Goal: Task Accomplishment & Management: Manage account settings

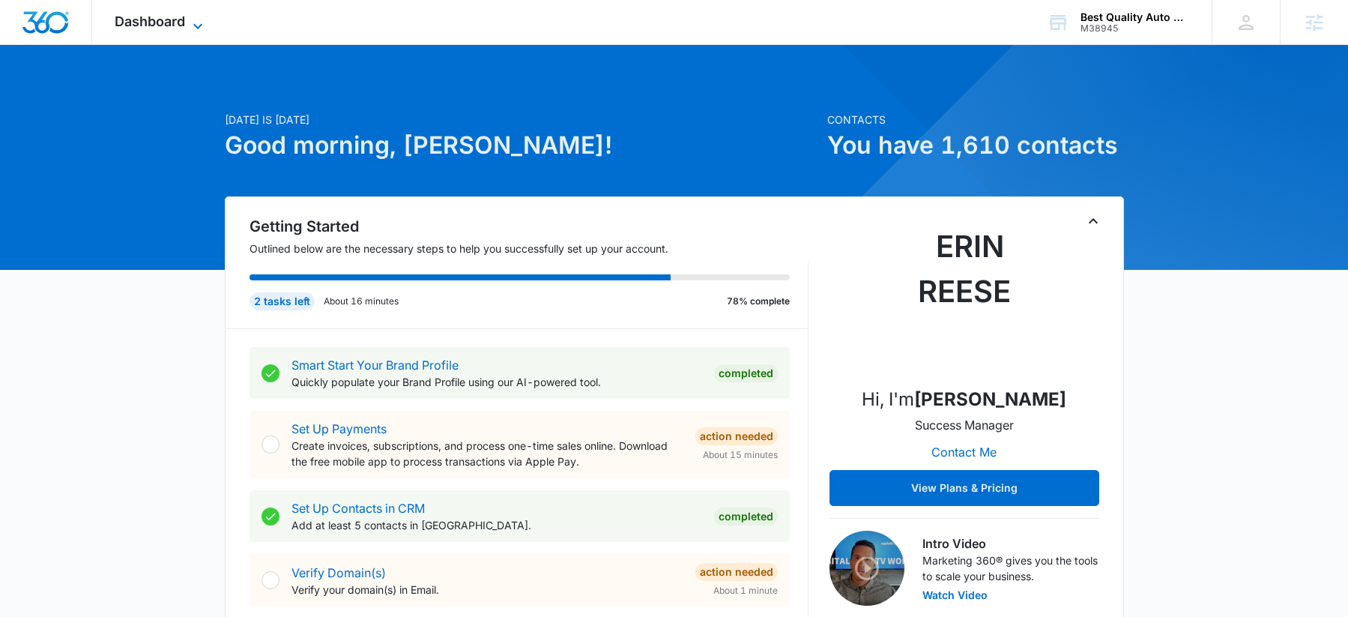
click at [189, 18] on icon at bounding box center [198, 26] width 18 height 18
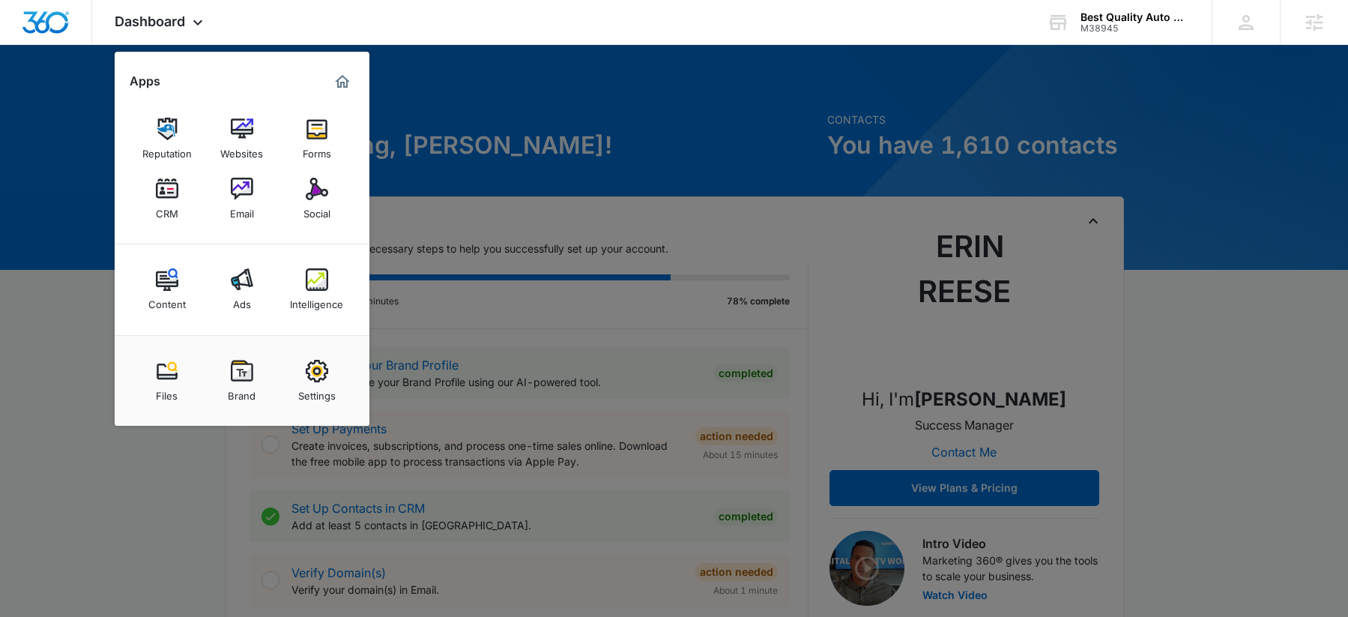
click at [692, 200] on div at bounding box center [674, 308] width 1348 height 617
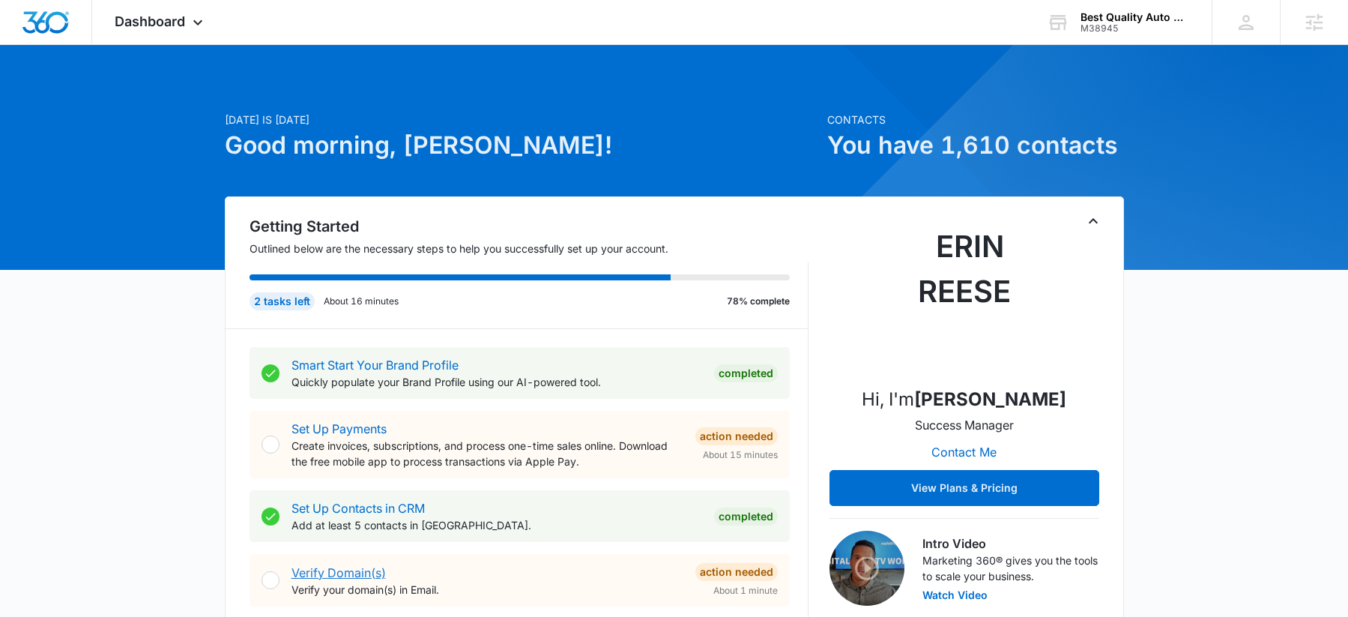
click at [366, 569] on link "Verify Domain(s)" at bounding box center [338, 572] width 94 height 15
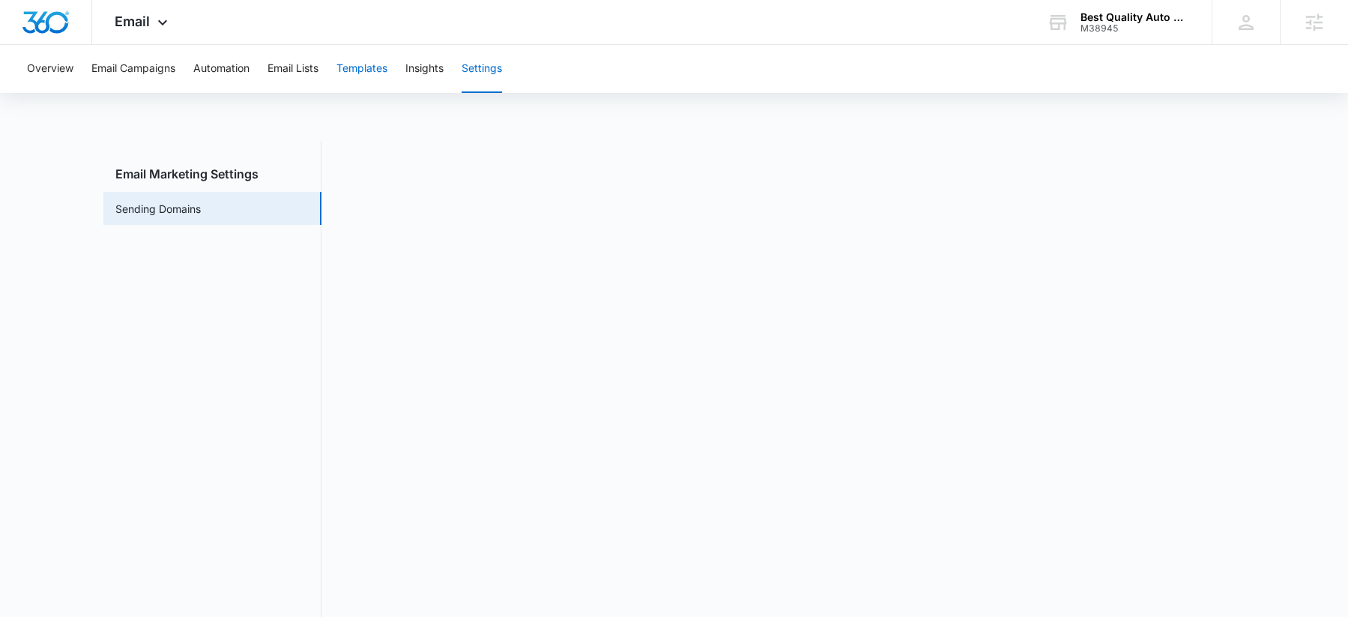
click at [348, 64] on button "Templates" at bounding box center [361, 69] width 51 height 48
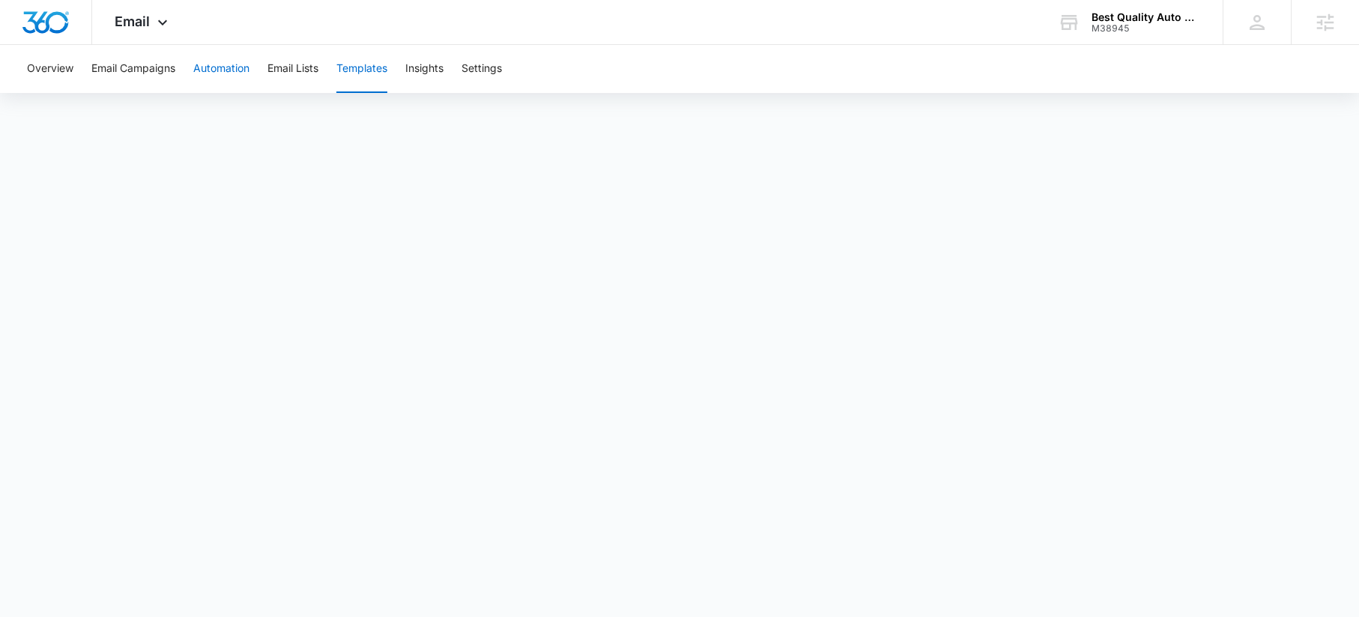
click at [236, 71] on button "Automation" at bounding box center [221, 69] width 56 height 48
click at [163, 22] on icon at bounding box center [163, 26] width 18 height 18
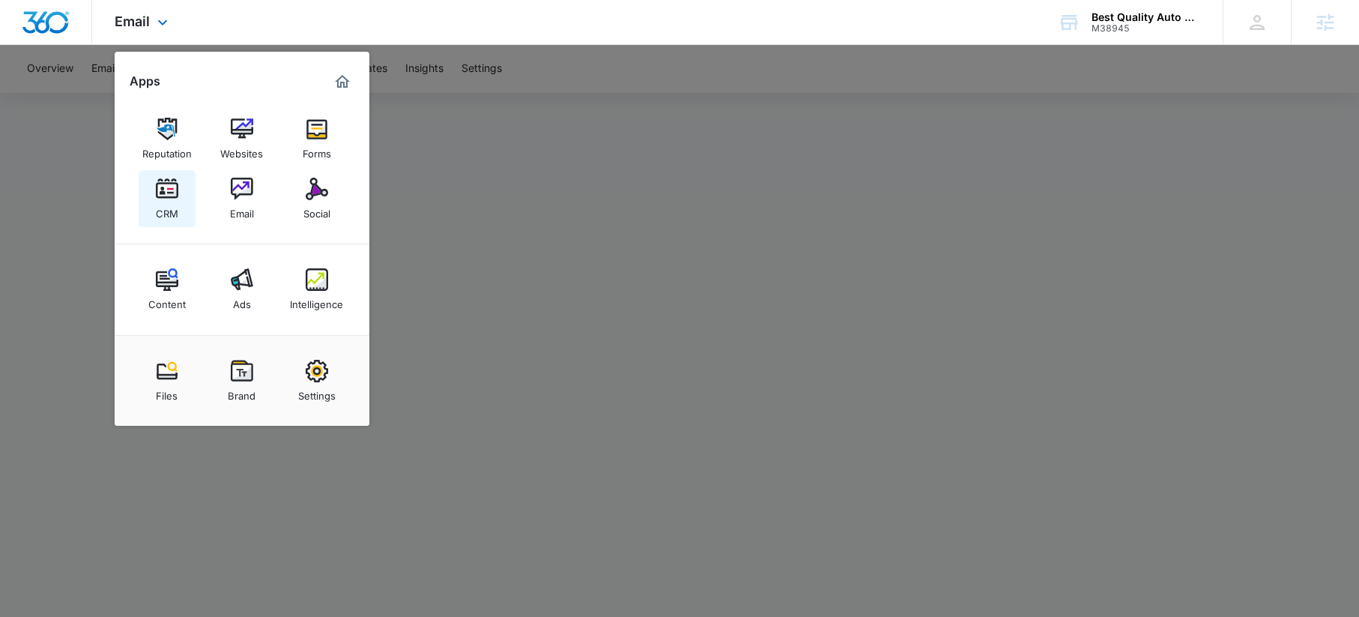
click at [148, 202] on link "CRM" at bounding box center [167, 198] width 57 height 57
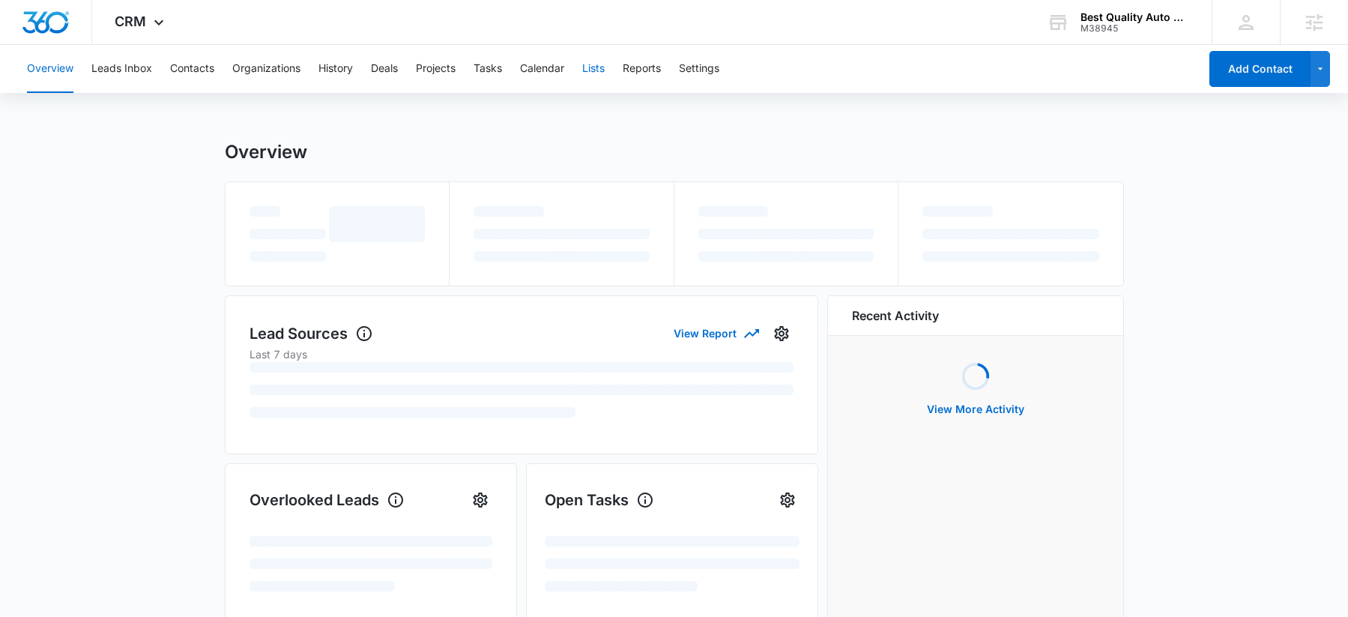
click at [587, 73] on button "Lists" at bounding box center [593, 69] width 22 height 48
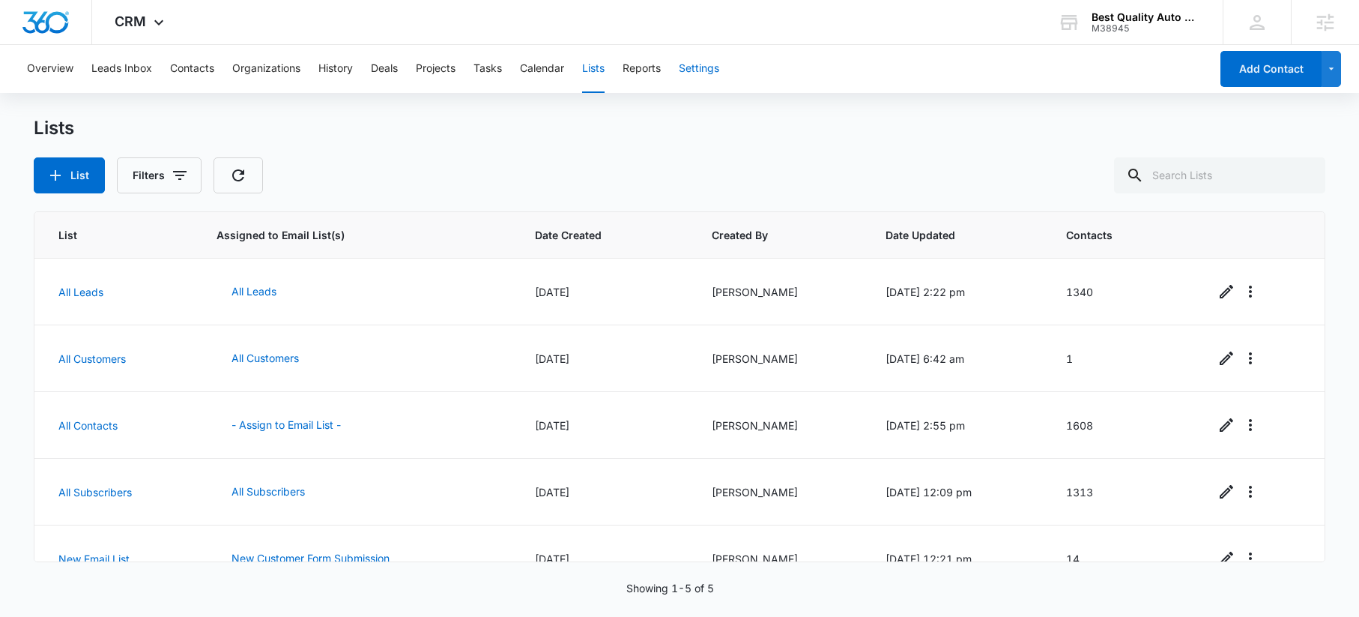
click at [710, 68] on button "Settings" at bounding box center [699, 69] width 40 height 48
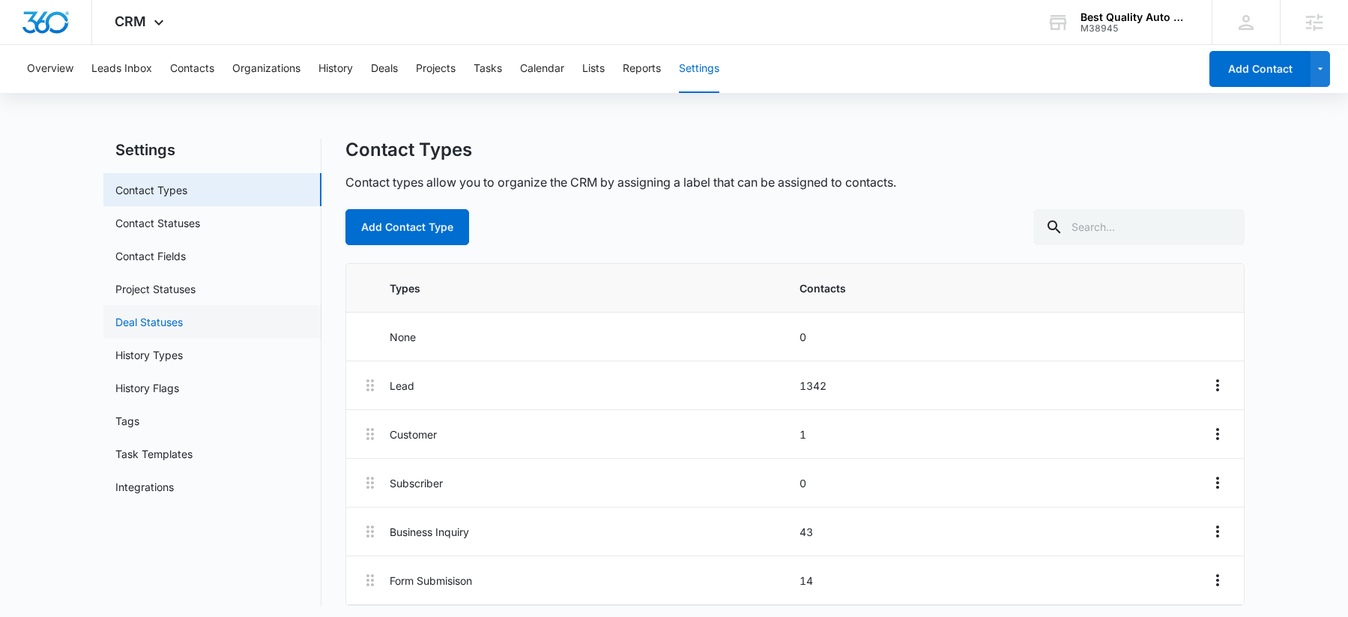
scroll to position [9, 0]
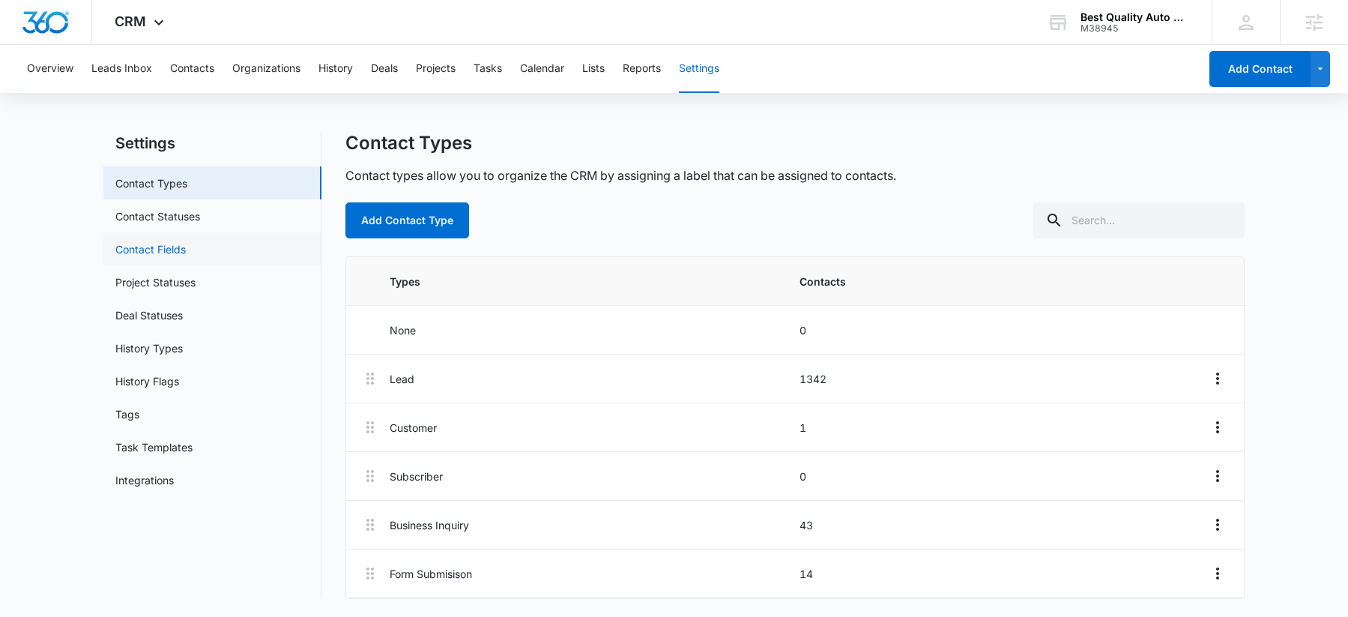
click at [169, 256] on link "Contact Fields" at bounding box center [150, 249] width 70 height 16
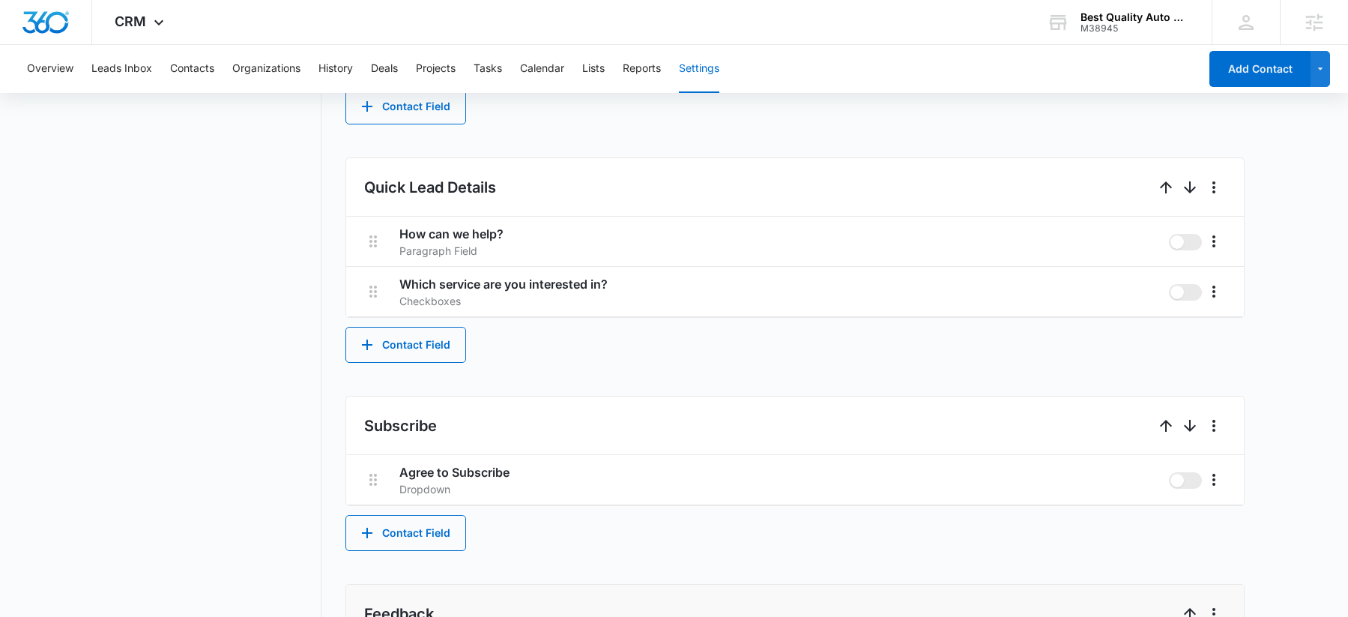
scroll to position [1031, 0]
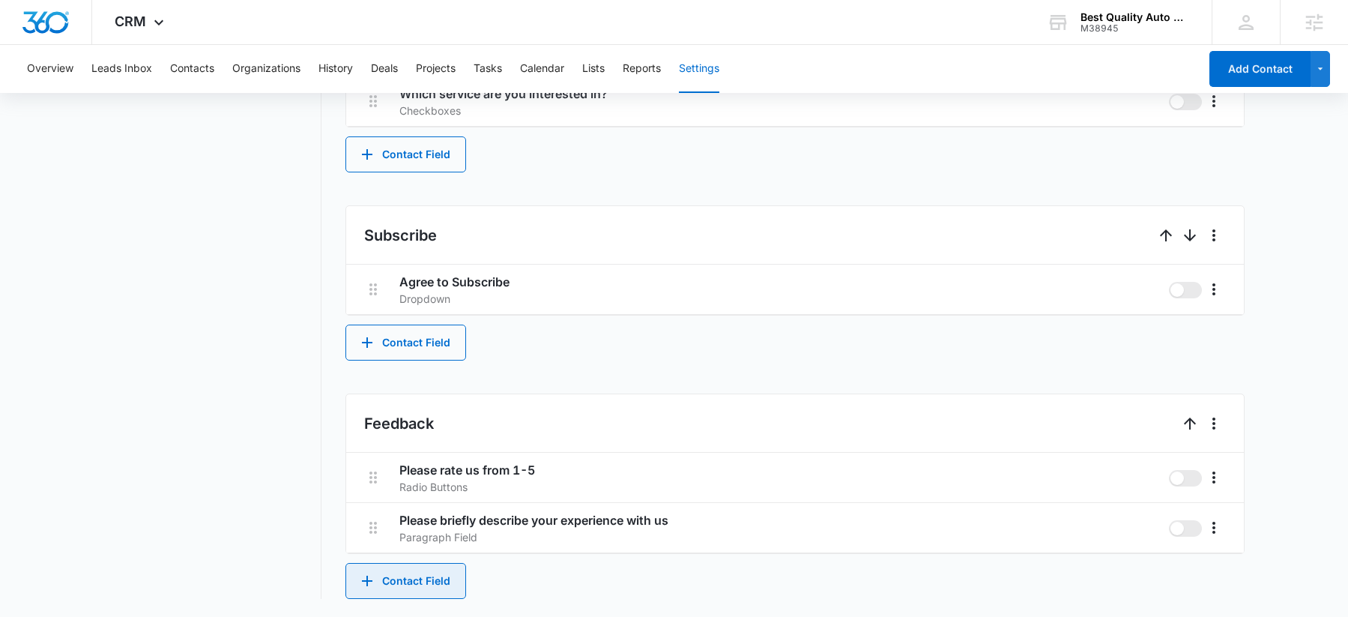
click at [418, 582] on button "Contact Field" at bounding box center [405, 581] width 121 height 36
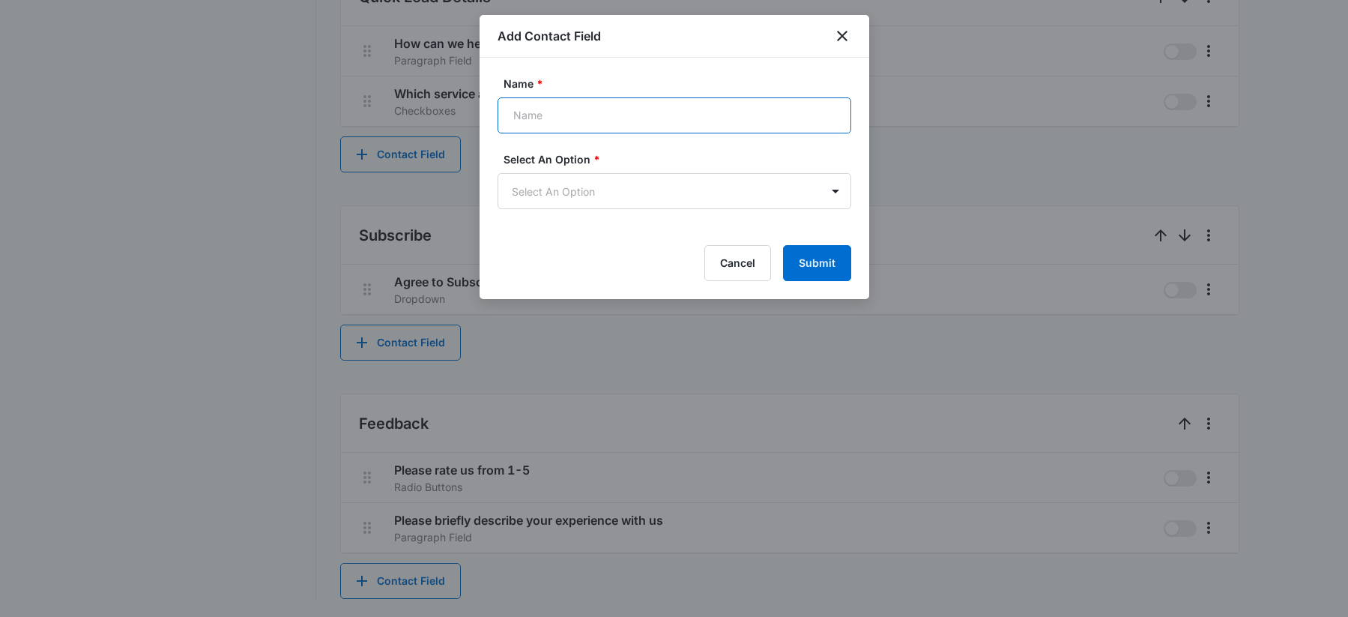
click at [593, 125] on input "Name *" at bounding box center [674, 115] width 354 height 36
type input "Send Review Request?"
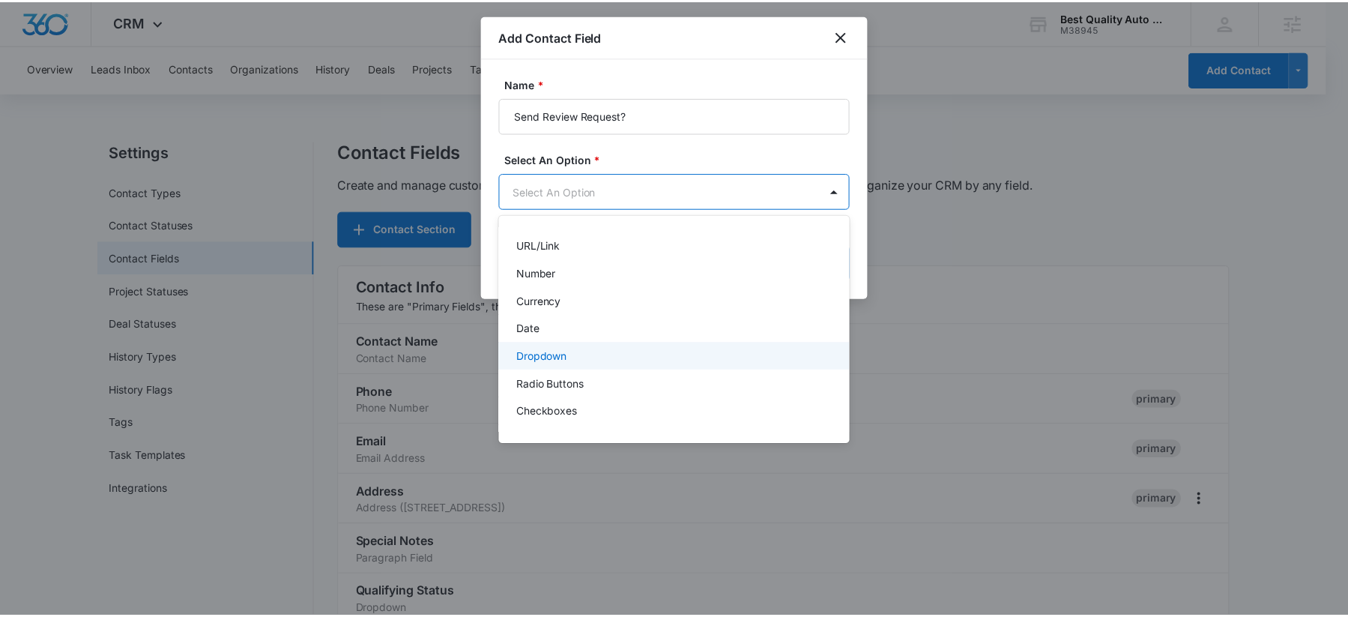
scroll to position [189, 0]
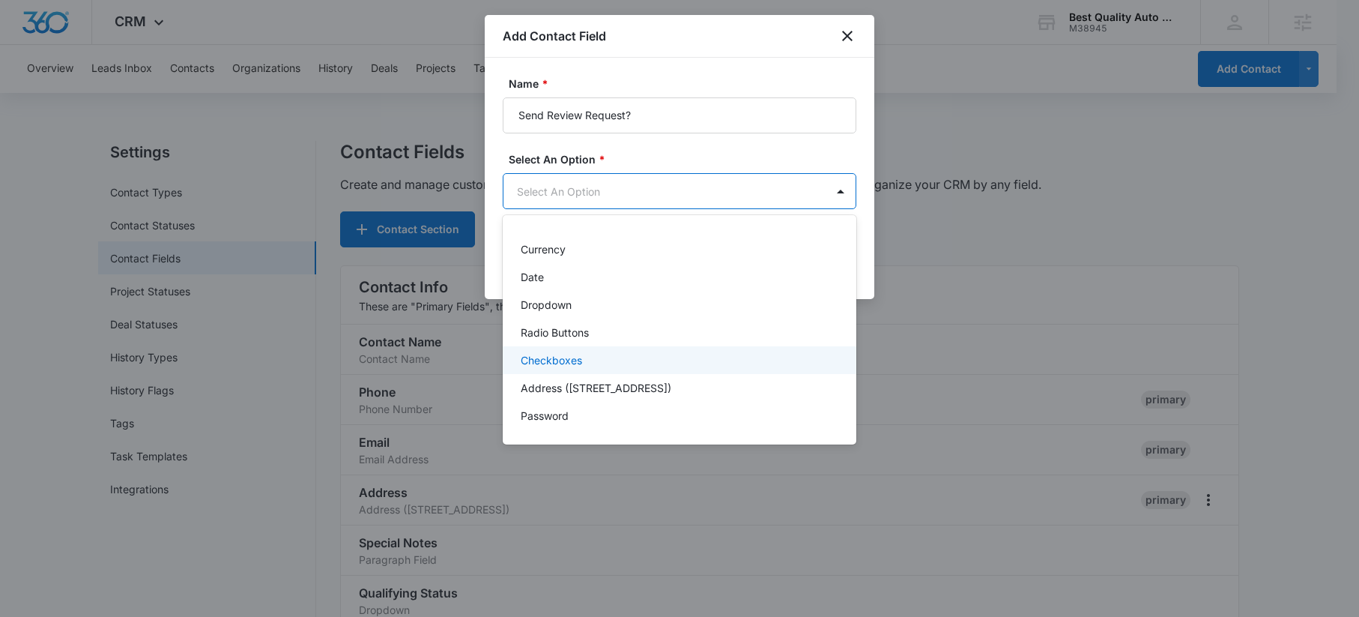
click at [584, 368] on div "Checkboxes" at bounding box center [680, 360] width 354 height 28
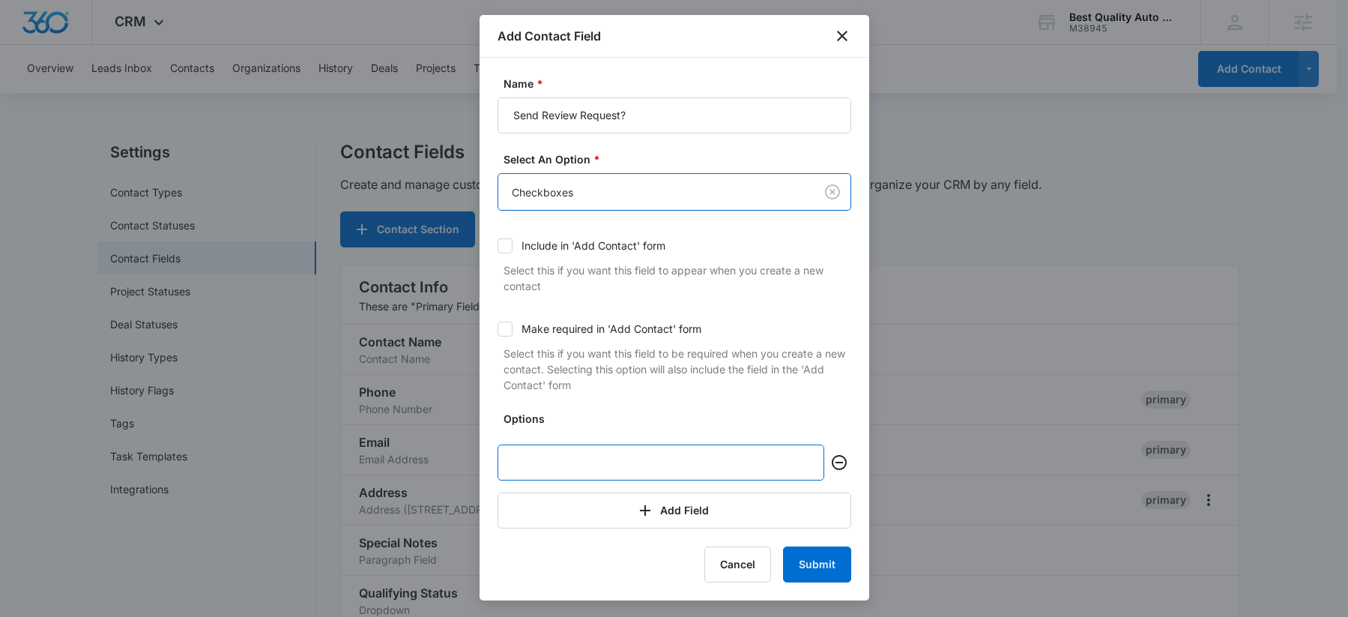
click at [546, 459] on input "text" at bounding box center [660, 462] width 327 height 36
type input "Yes"
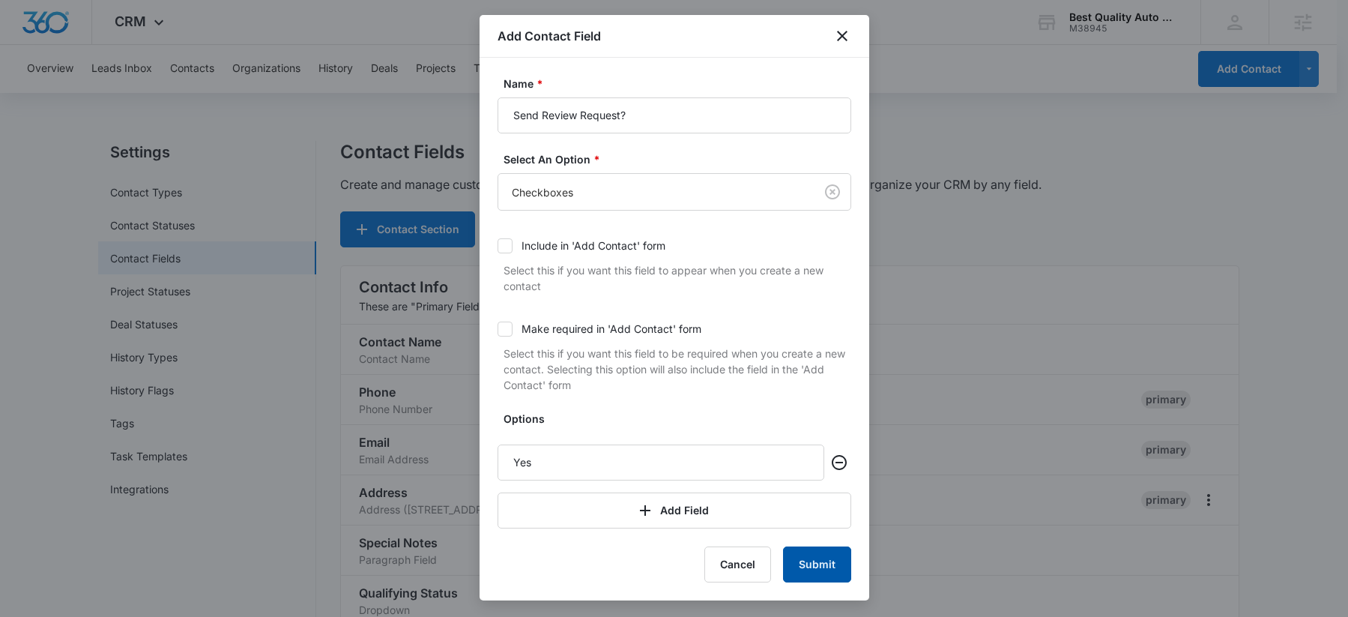
click at [835, 565] on button "Submit" at bounding box center [817, 564] width 68 height 36
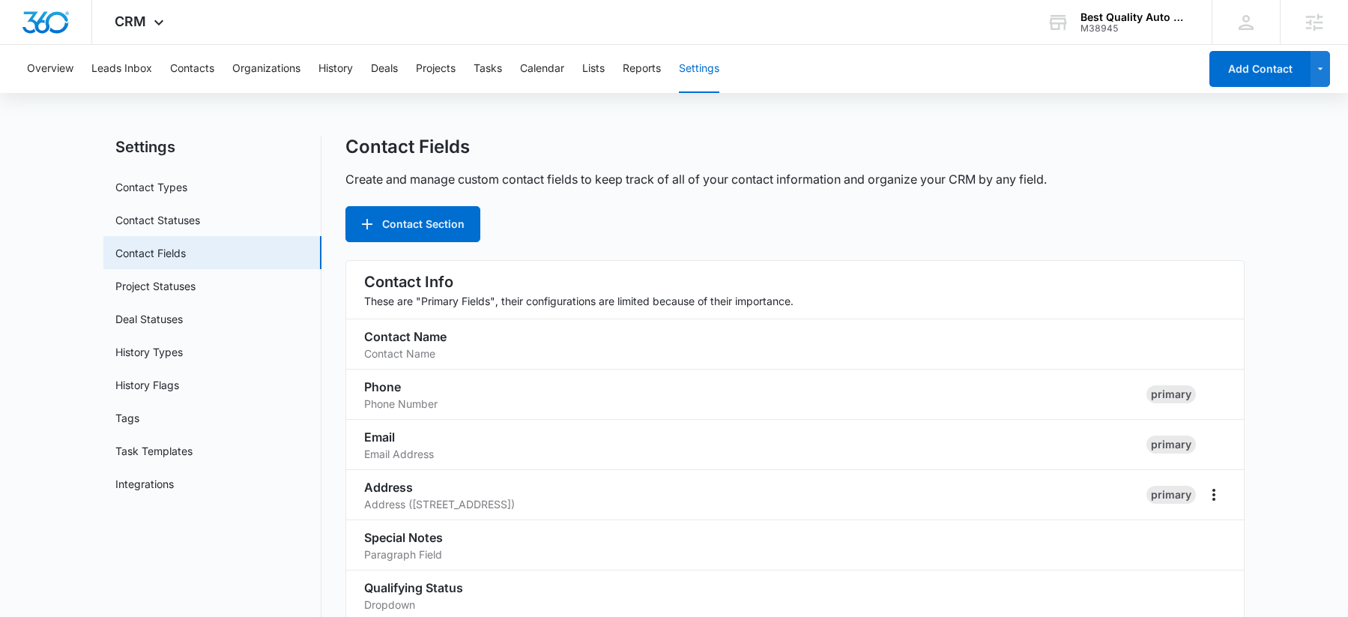
scroll to position [0, 0]
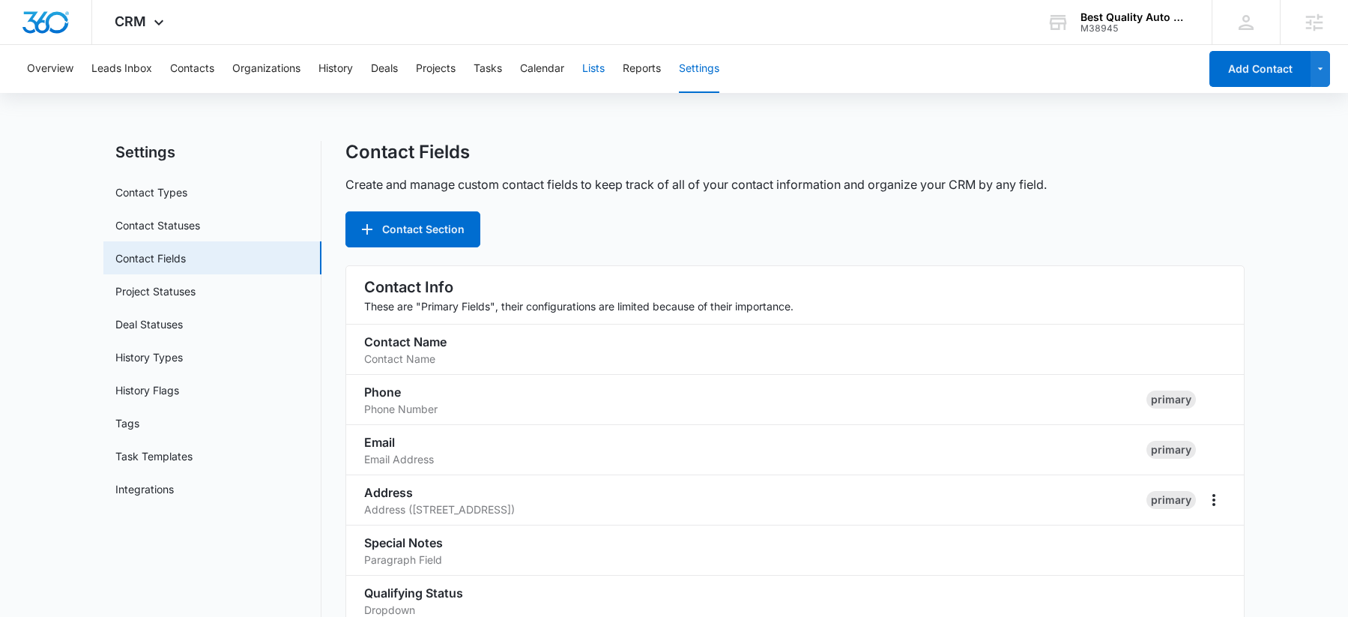
click at [600, 67] on button "Lists" at bounding box center [593, 69] width 22 height 48
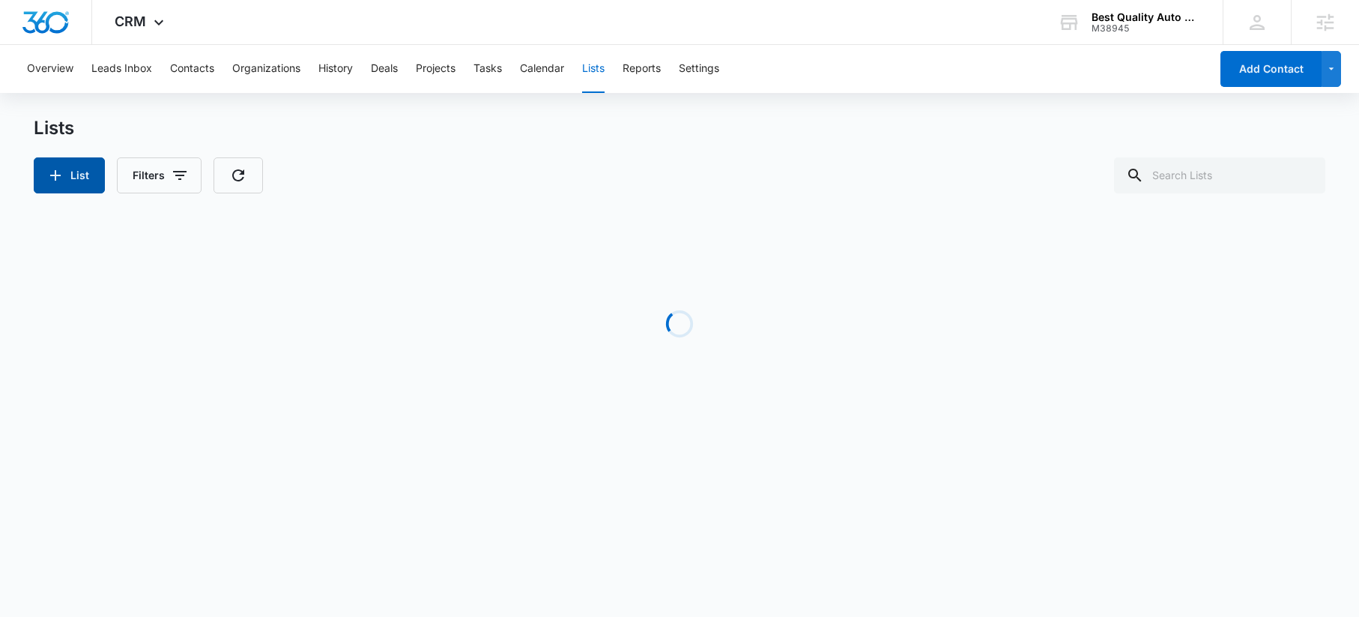
click at [55, 178] on icon "button" at bounding box center [55, 175] width 10 height 10
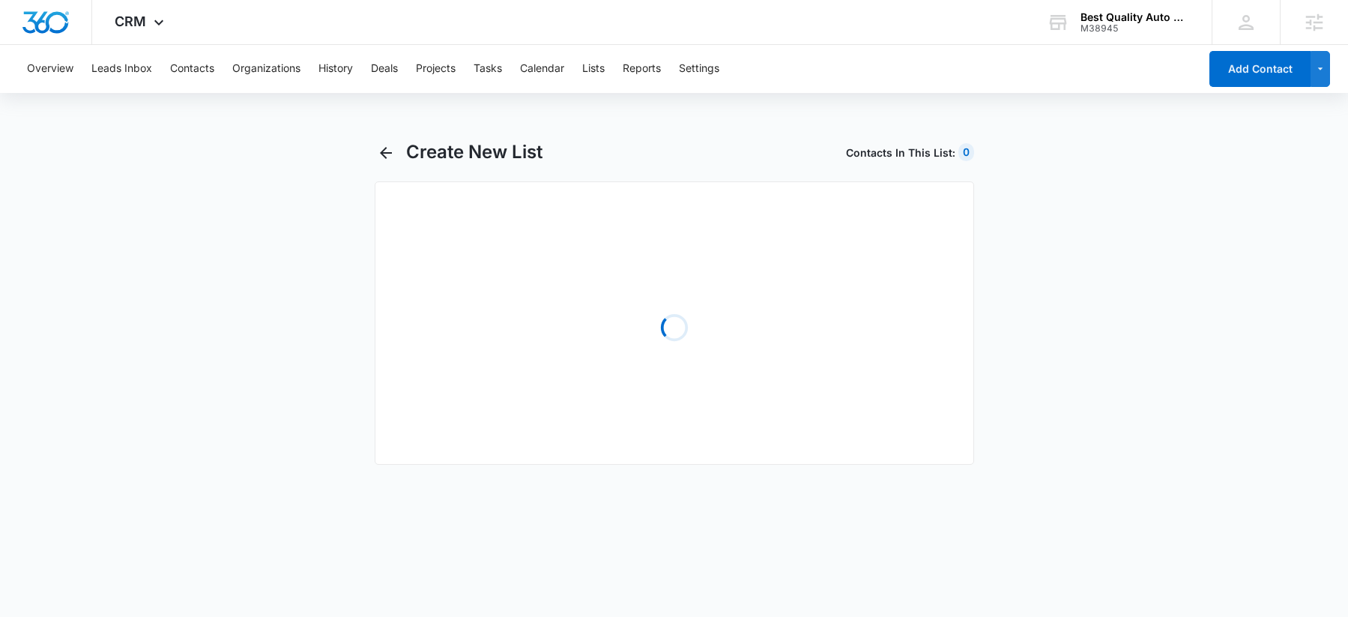
select select "31"
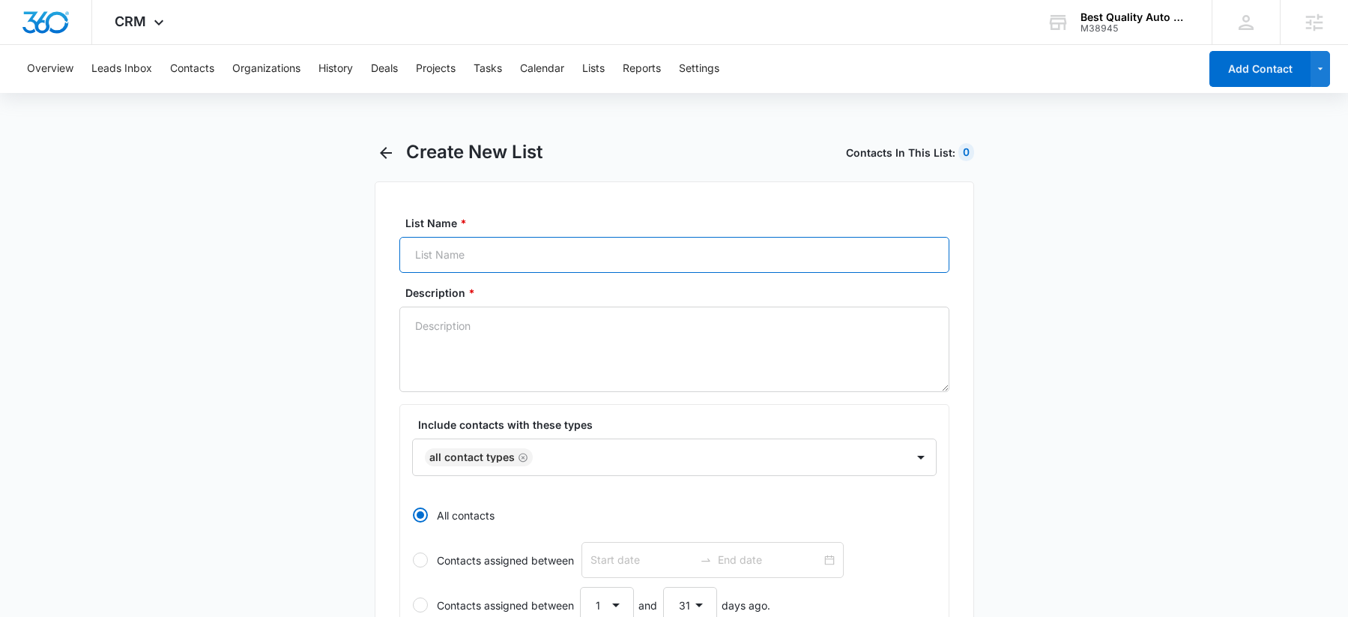
click at [509, 254] on input "List Name *" at bounding box center [674, 255] width 550 height 36
type input "Review Request"
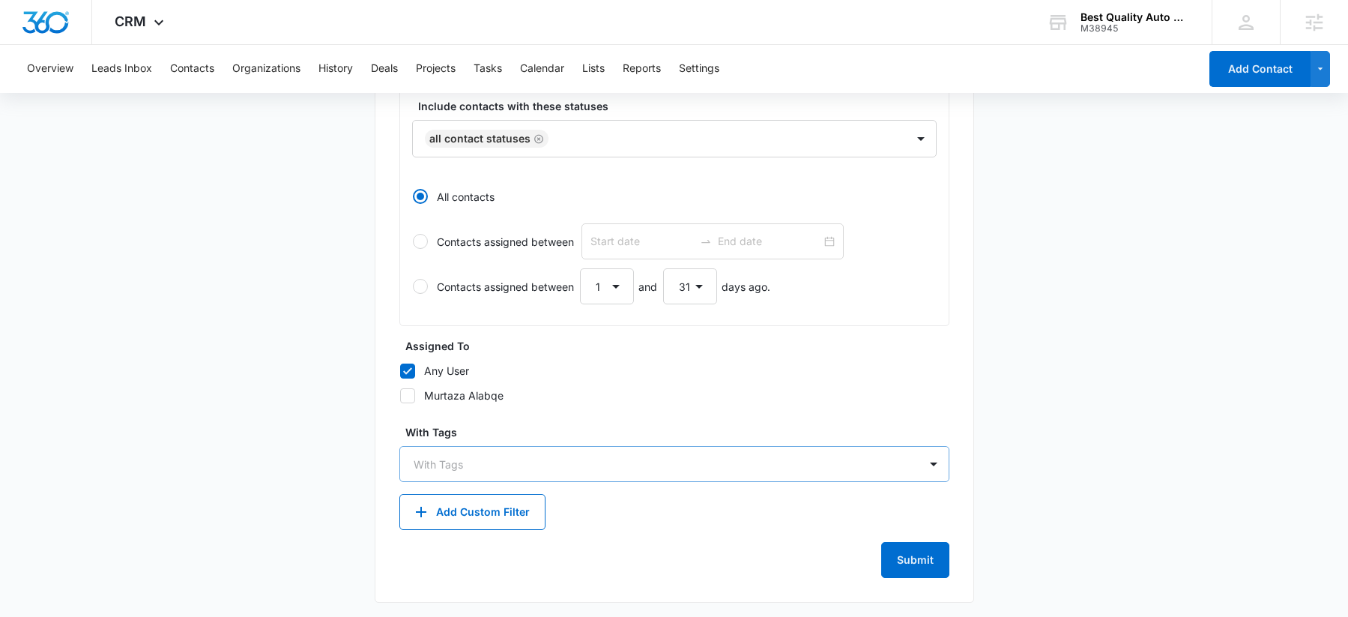
scroll to position [575, 0]
type textarea "Adding to this list triggers review request automation"
click at [558, 467] on div at bounding box center [665, 460] width 503 height 19
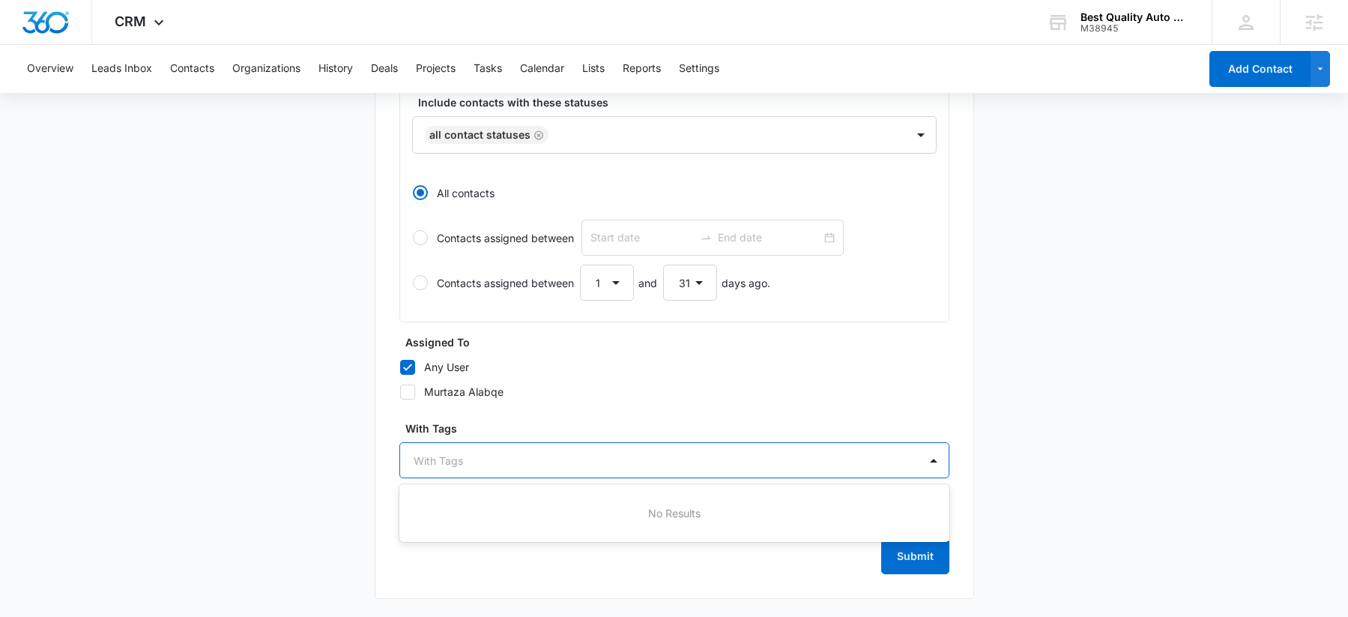
click at [577, 459] on div at bounding box center [665, 460] width 503 height 19
click at [533, 510] on button "Add Custom Filter" at bounding box center [472, 508] width 146 height 36
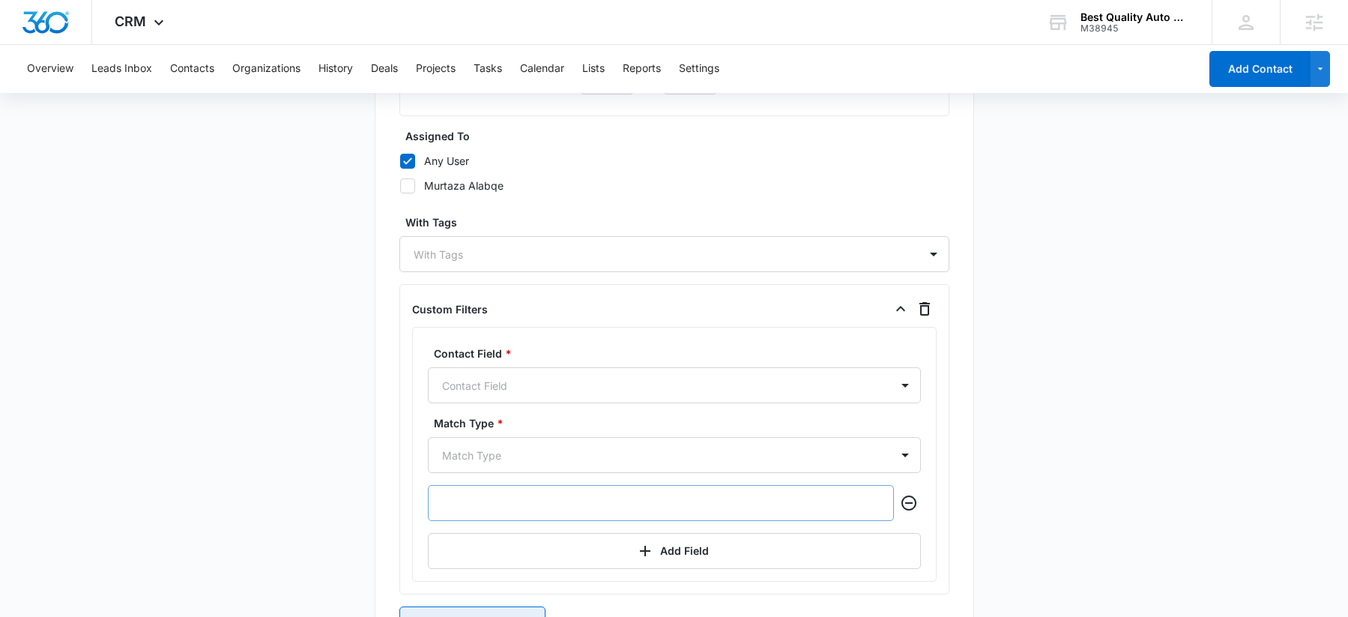
scroll to position [802, 0]
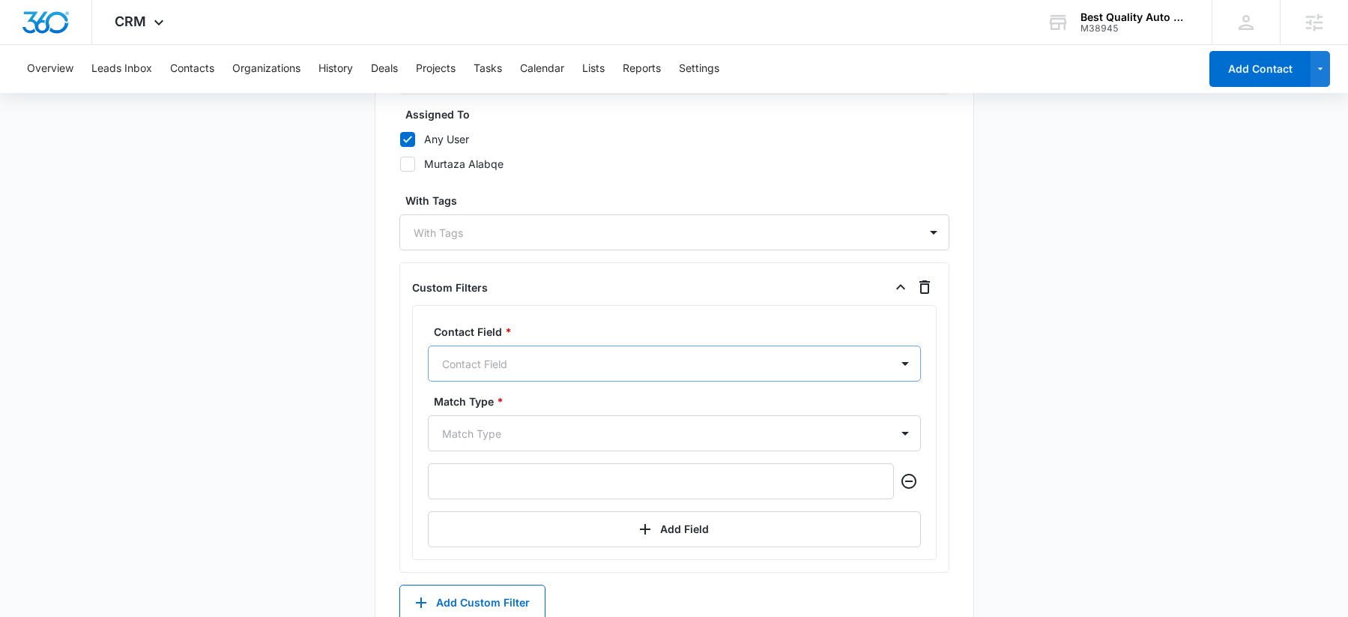
click at [498, 369] on div at bounding box center [656, 363] width 429 height 19
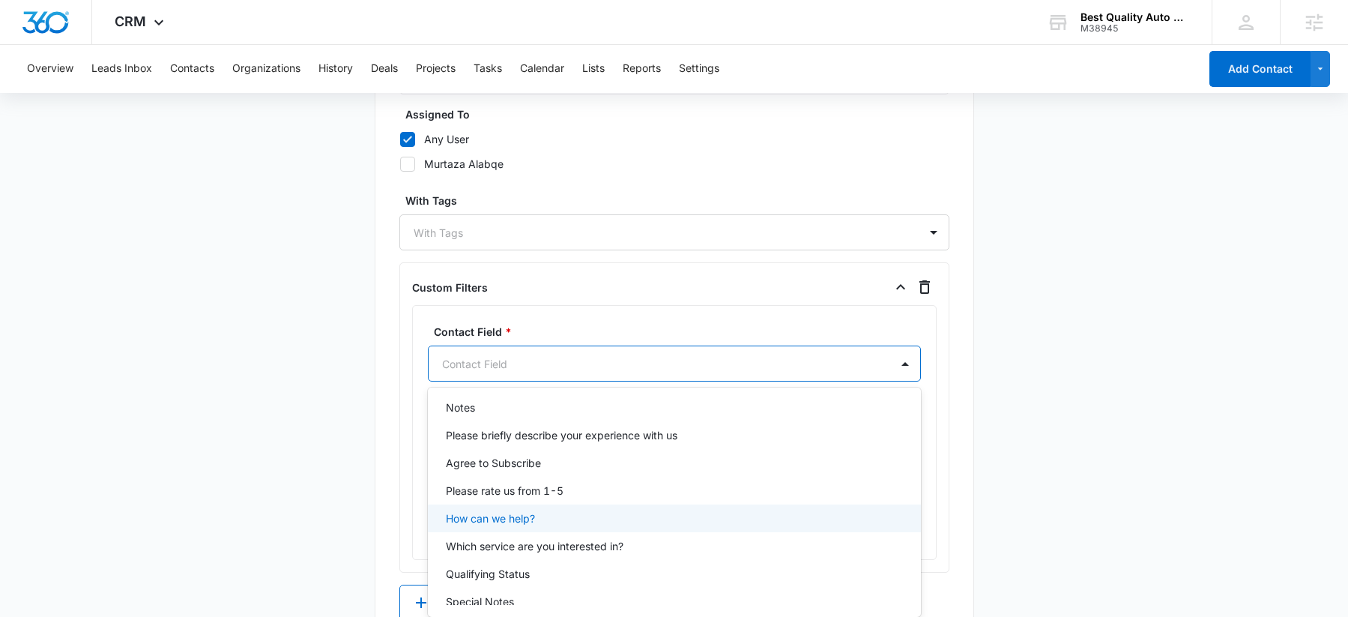
scroll to position [549, 0]
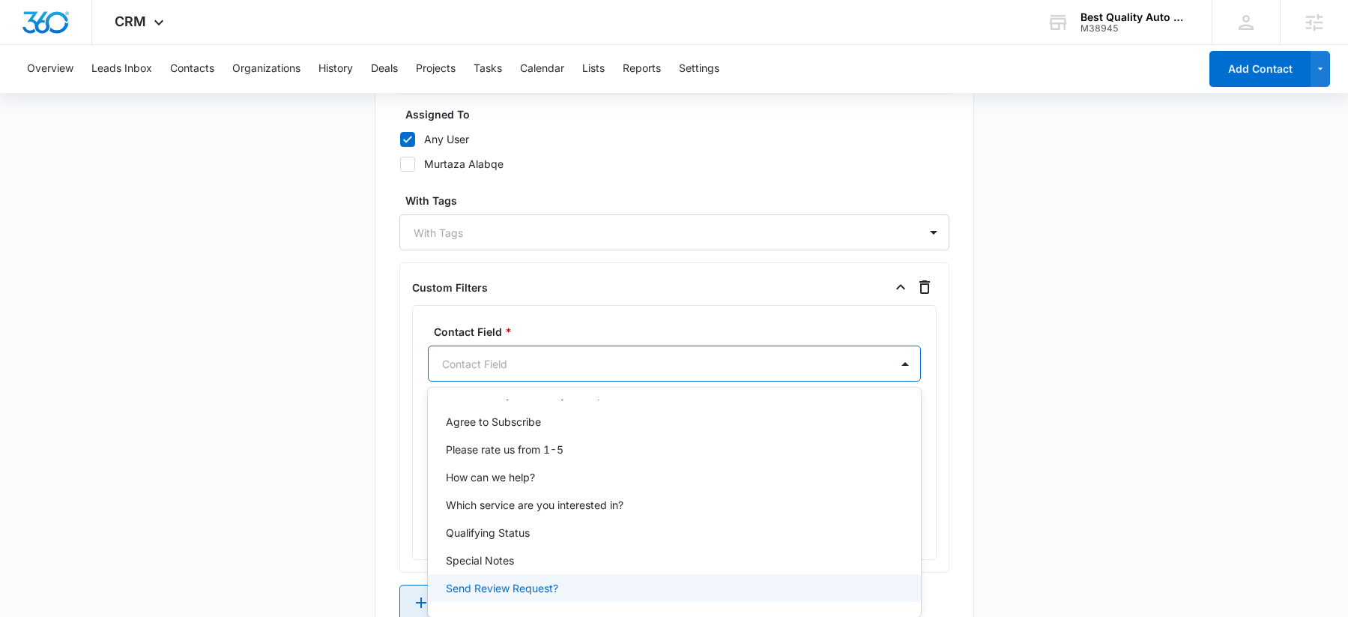
click at [532, 591] on p "Send Review Request?" at bounding box center [502, 588] width 112 height 16
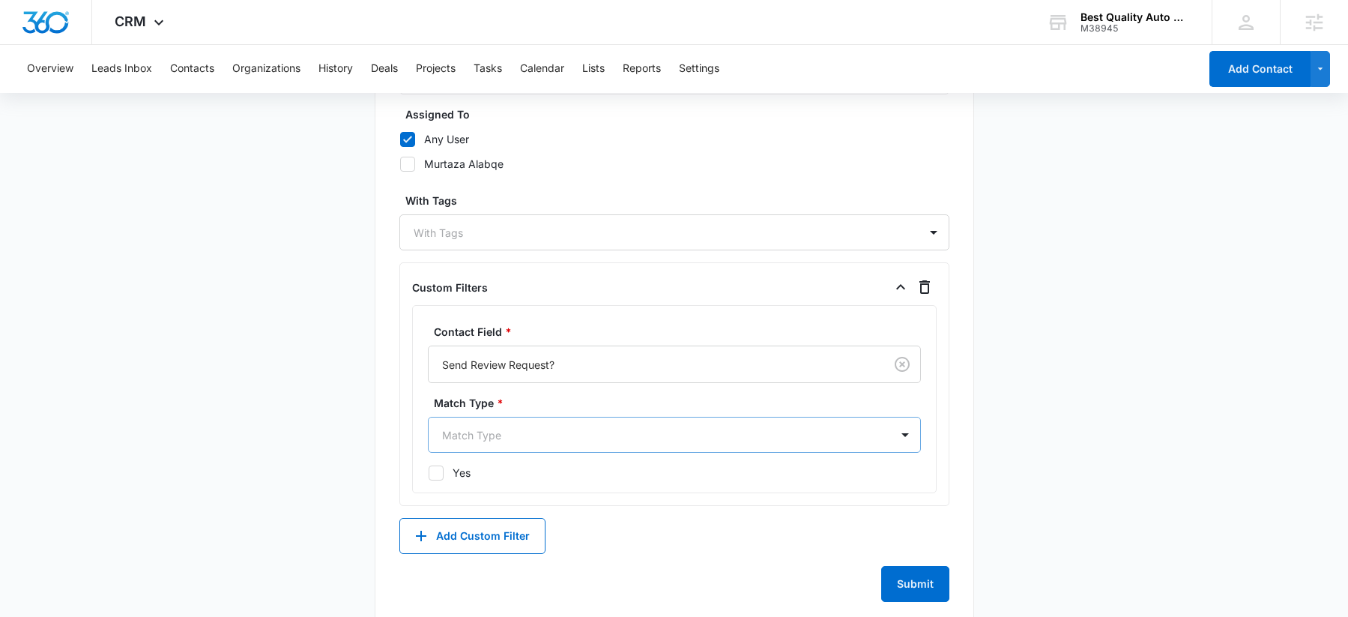
click at [483, 441] on div at bounding box center [656, 435] width 429 height 19
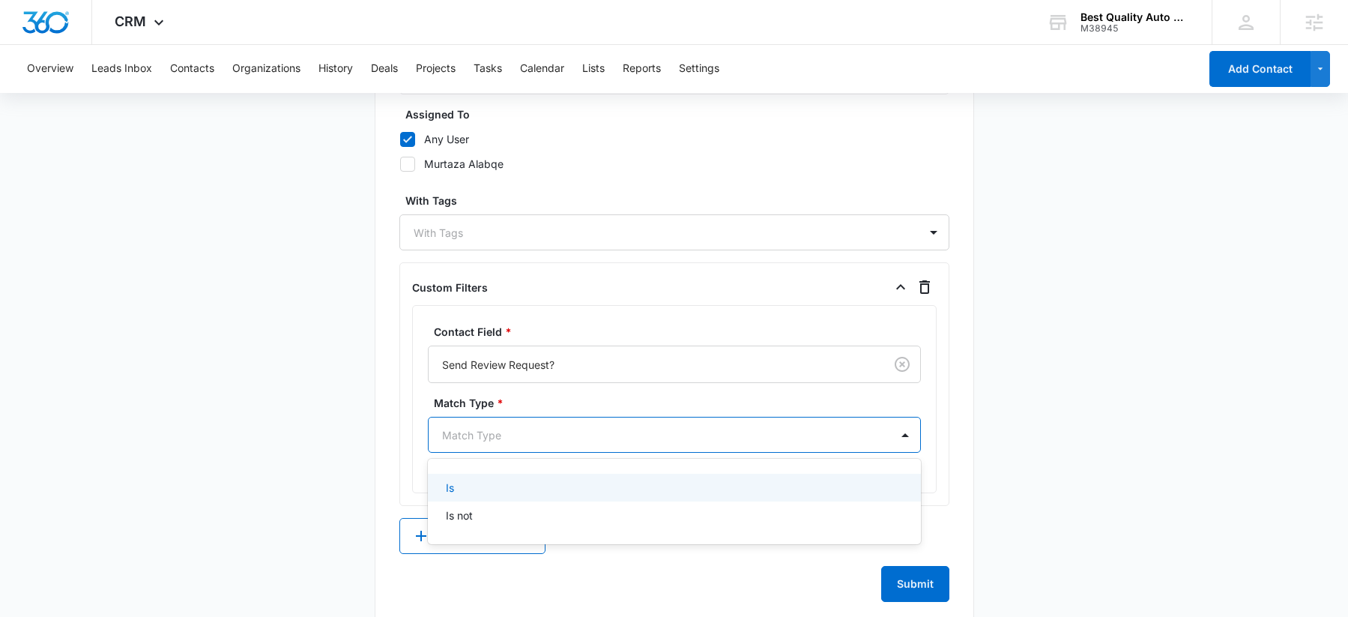
click at [456, 487] on div "Is" at bounding box center [673, 488] width 454 height 16
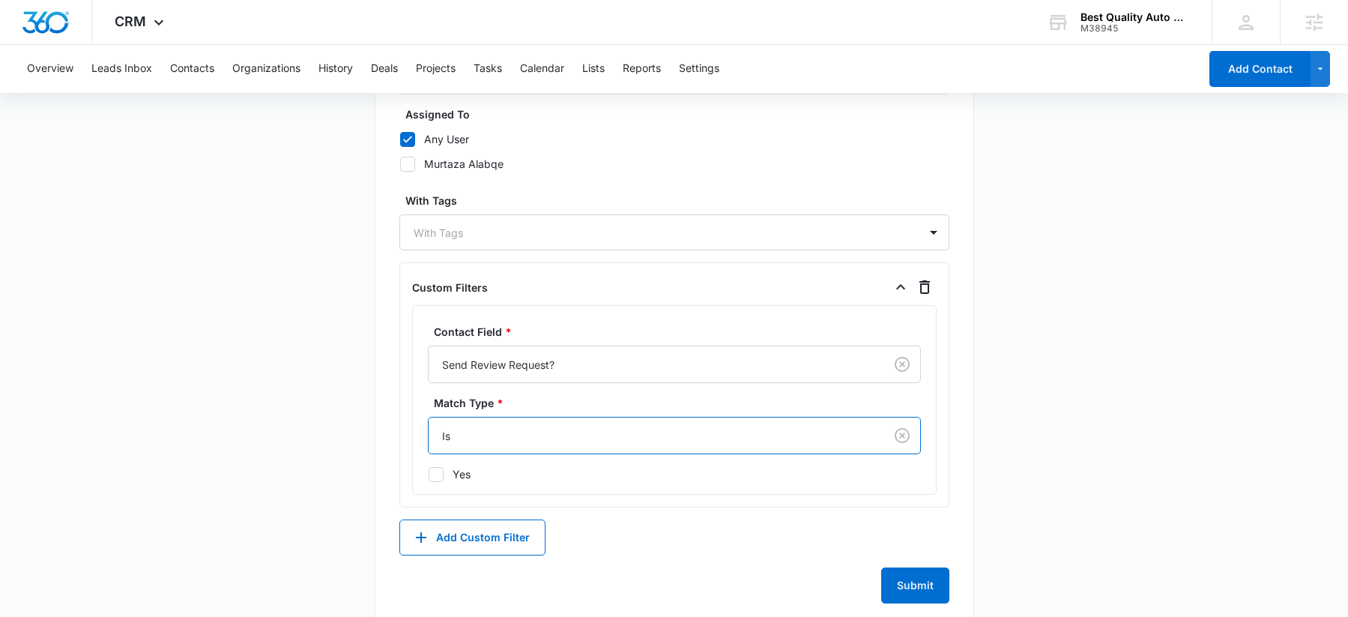
click at [437, 478] on icon at bounding box center [435, 474] width 13 height 13
click at [429, 474] on input "Yes" at bounding box center [428, 474] width 1 height 1
checkbox input "true"
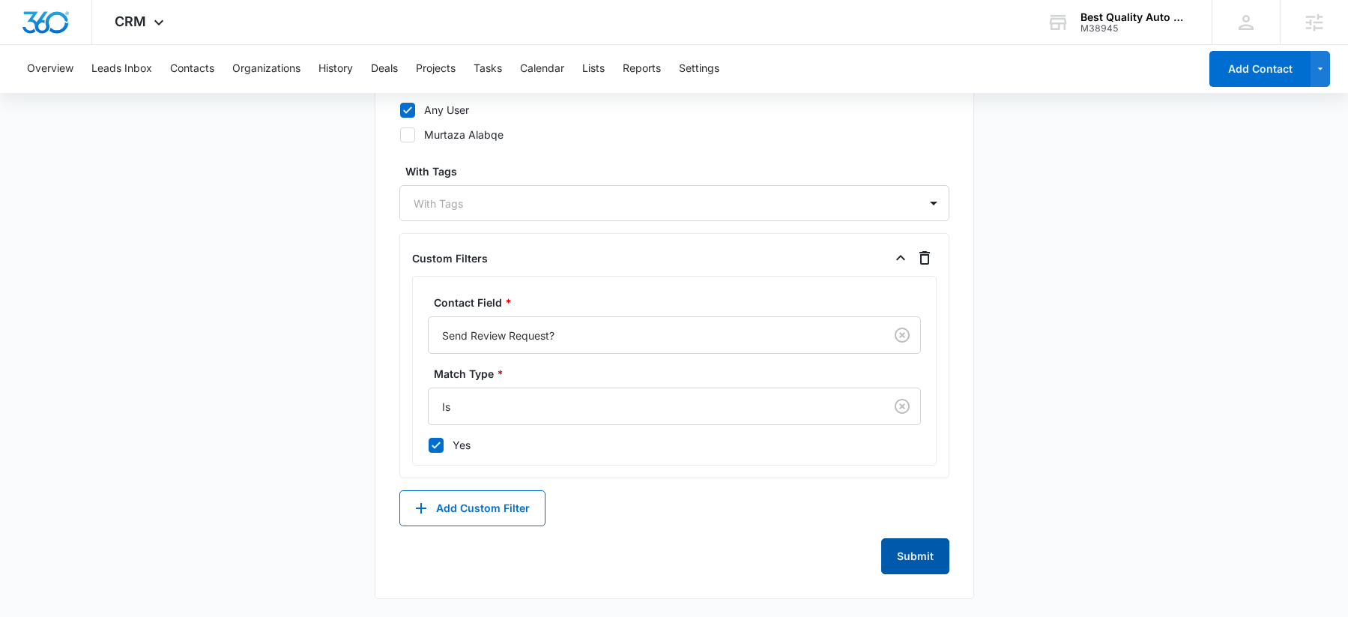
click at [911, 550] on button "Submit" at bounding box center [915, 556] width 68 height 36
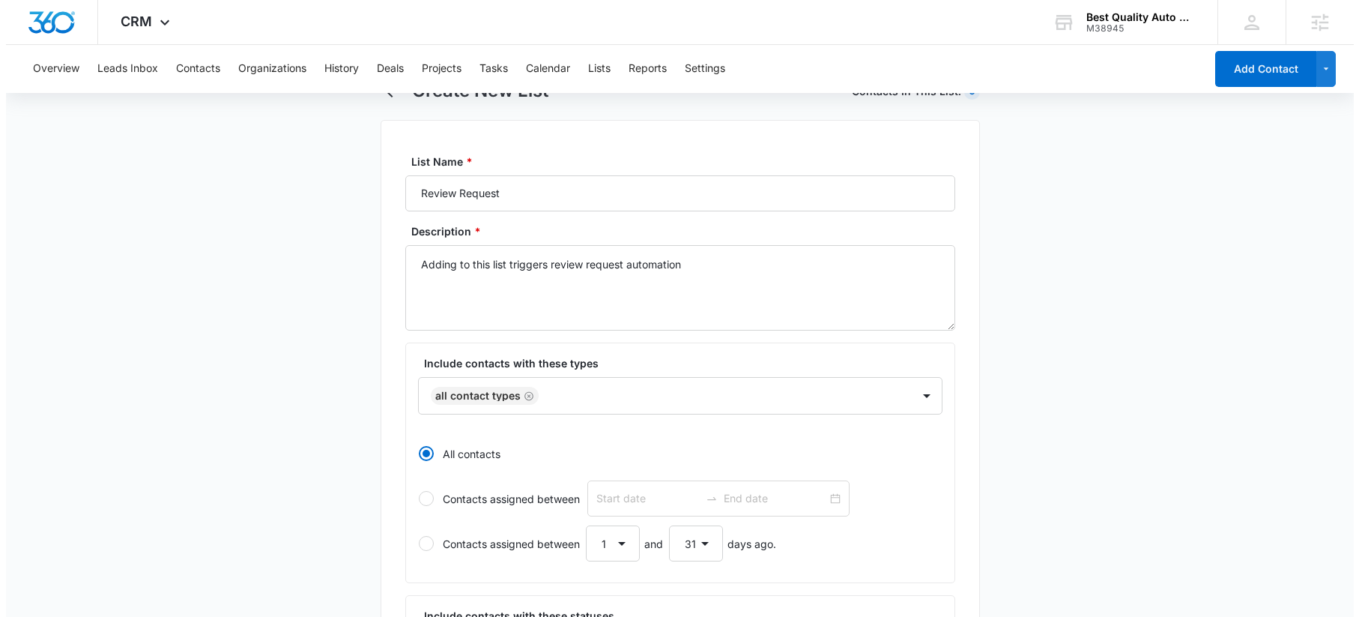
scroll to position [0, 0]
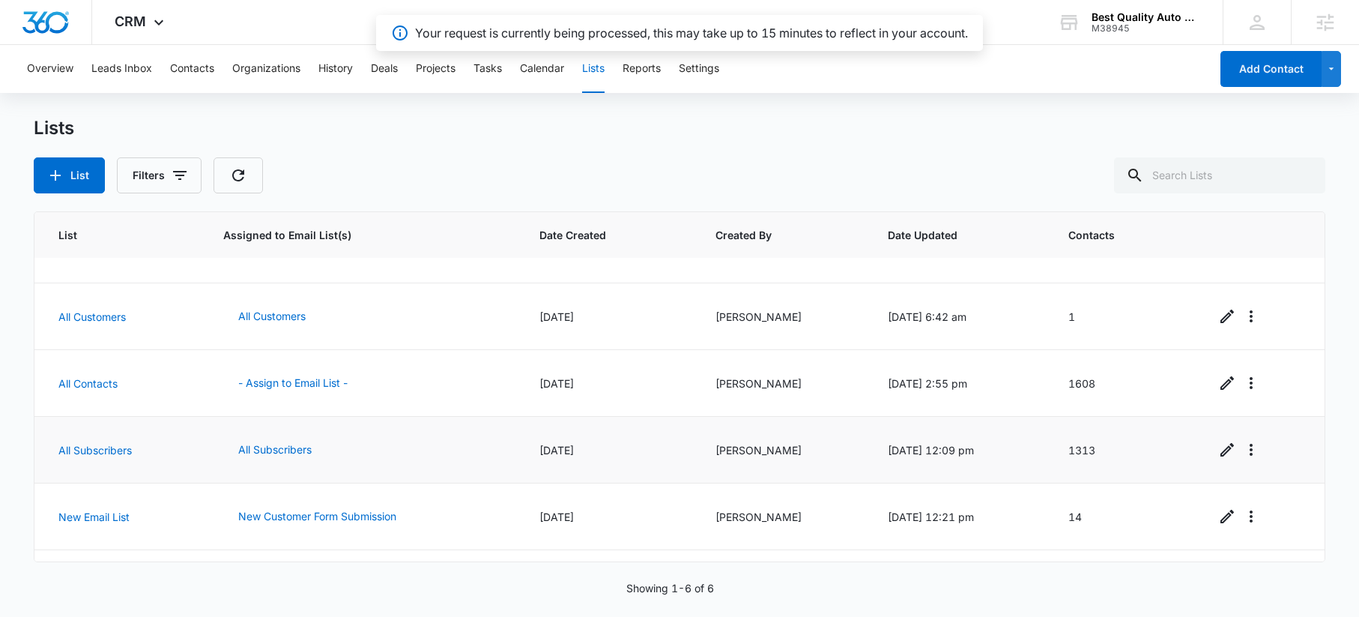
scroll to position [97, 0]
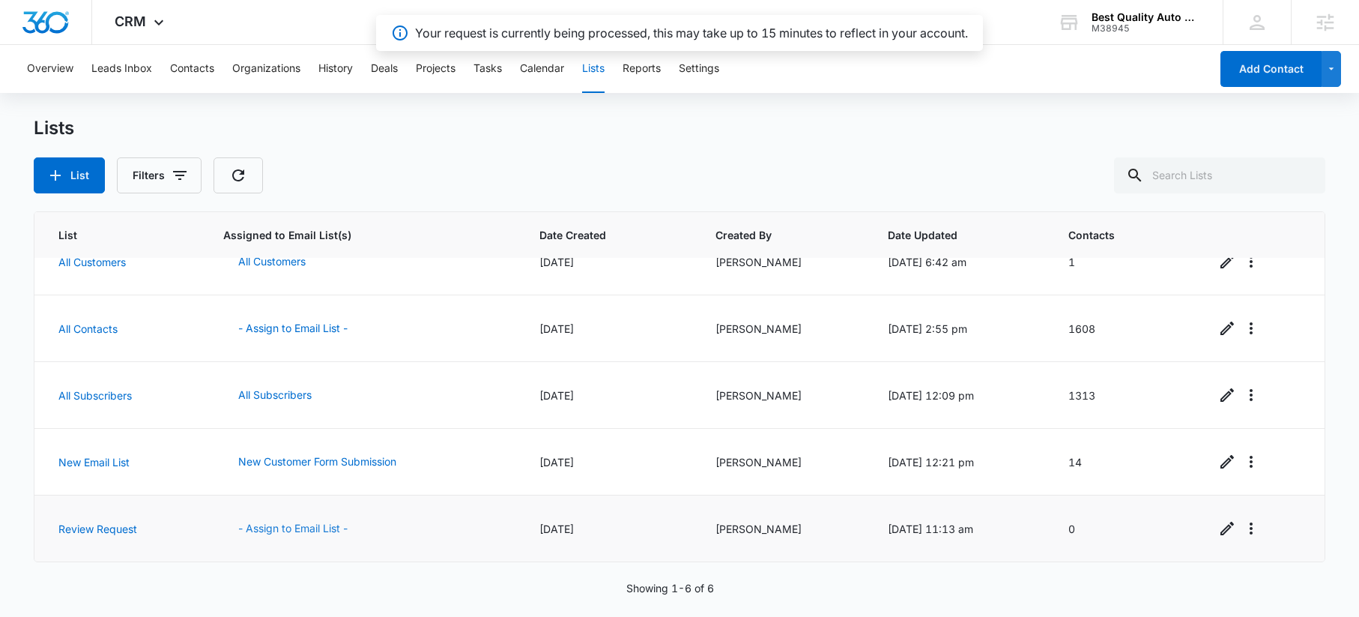
click at [288, 533] on button "- Assign to Email List -" at bounding box center [292, 528] width 139 height 36
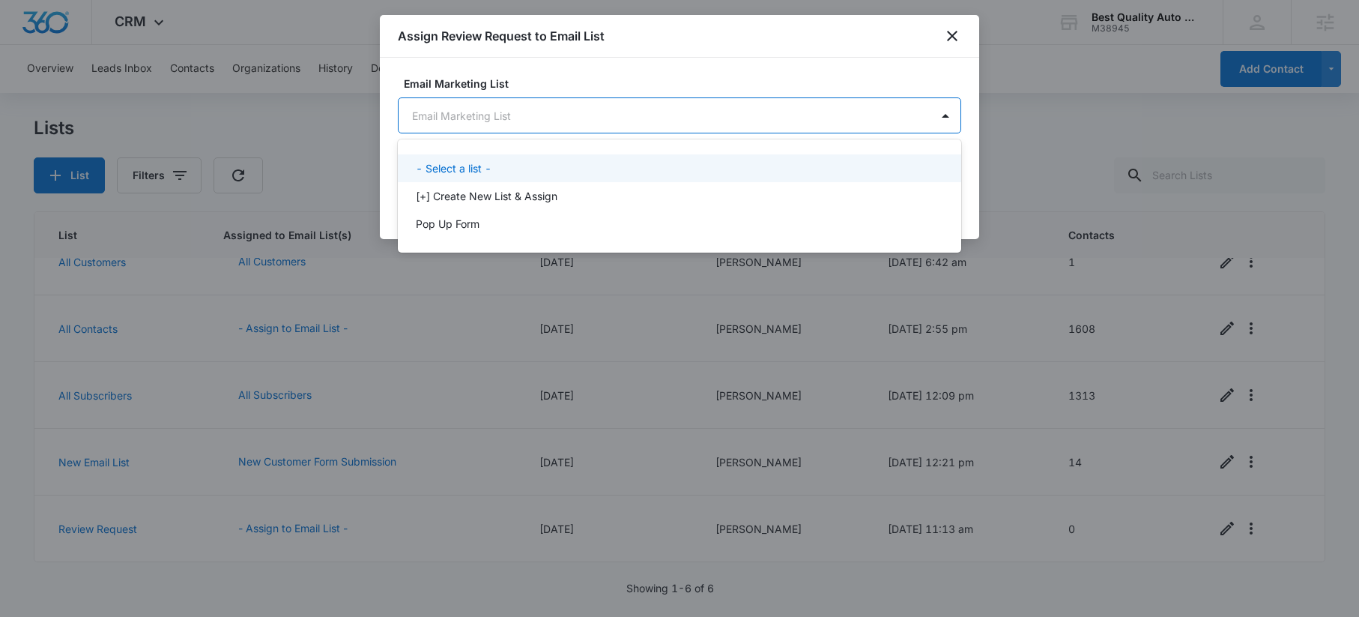
click at [601, 130] on body "CRM Apps Reputation Websites Forms CRM Email Social Content Ads Intelligence Fi…" at bounding box center [679, 308] width 1359 height 617
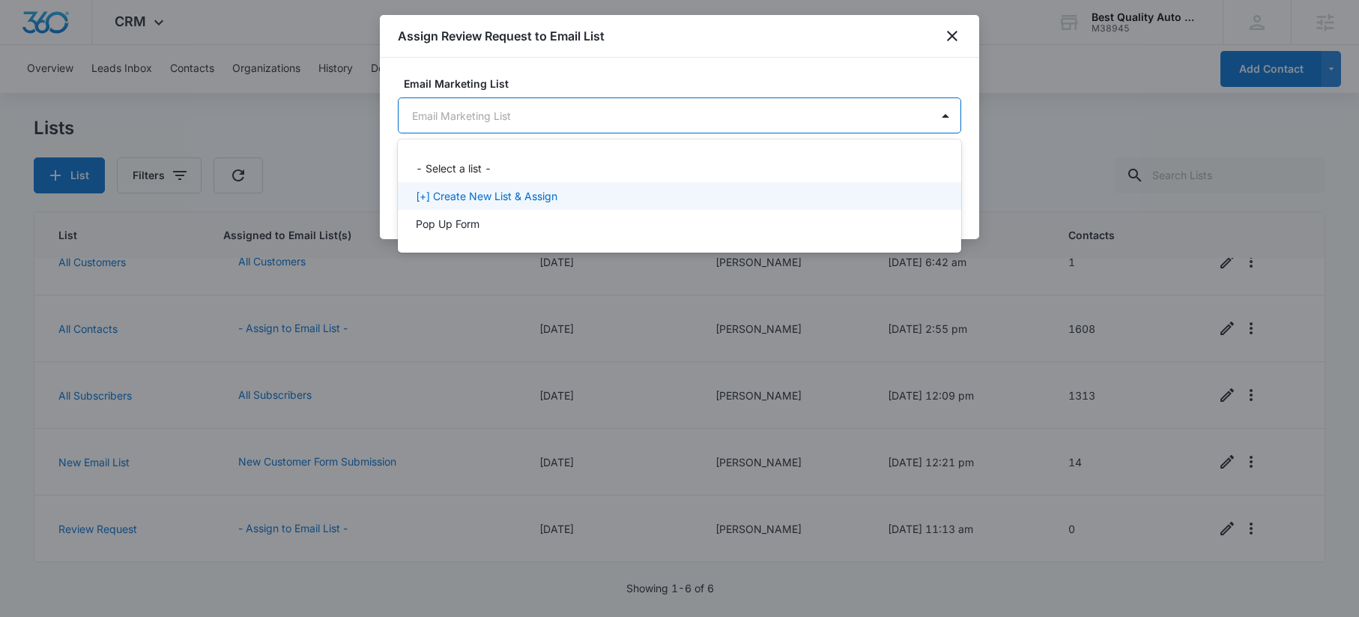
click at [488, 196] on p "[+] Create New List & Assign" at bounding box center [487, 196] width 142 height 16
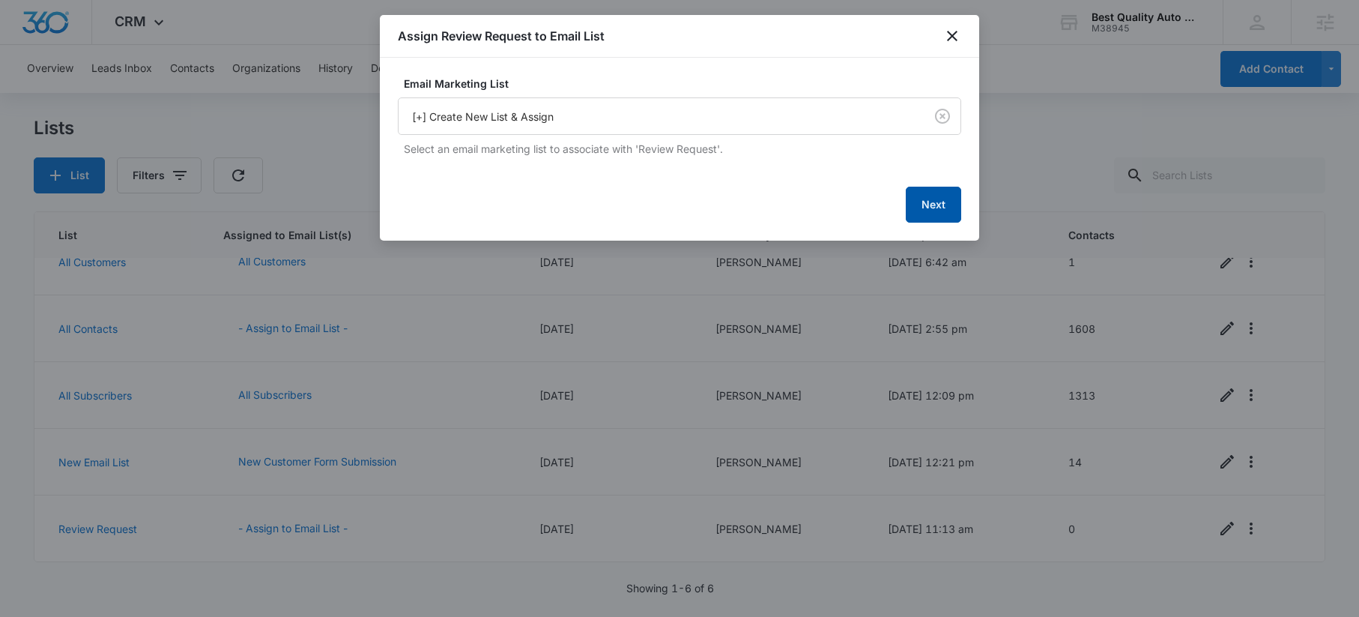
click at [940, 208] on button "Next" at bounding box center [933, 205] width 55 height 36
click at [948, 208] on button "Next" at bounding box center [933, 203] width 55 height 36
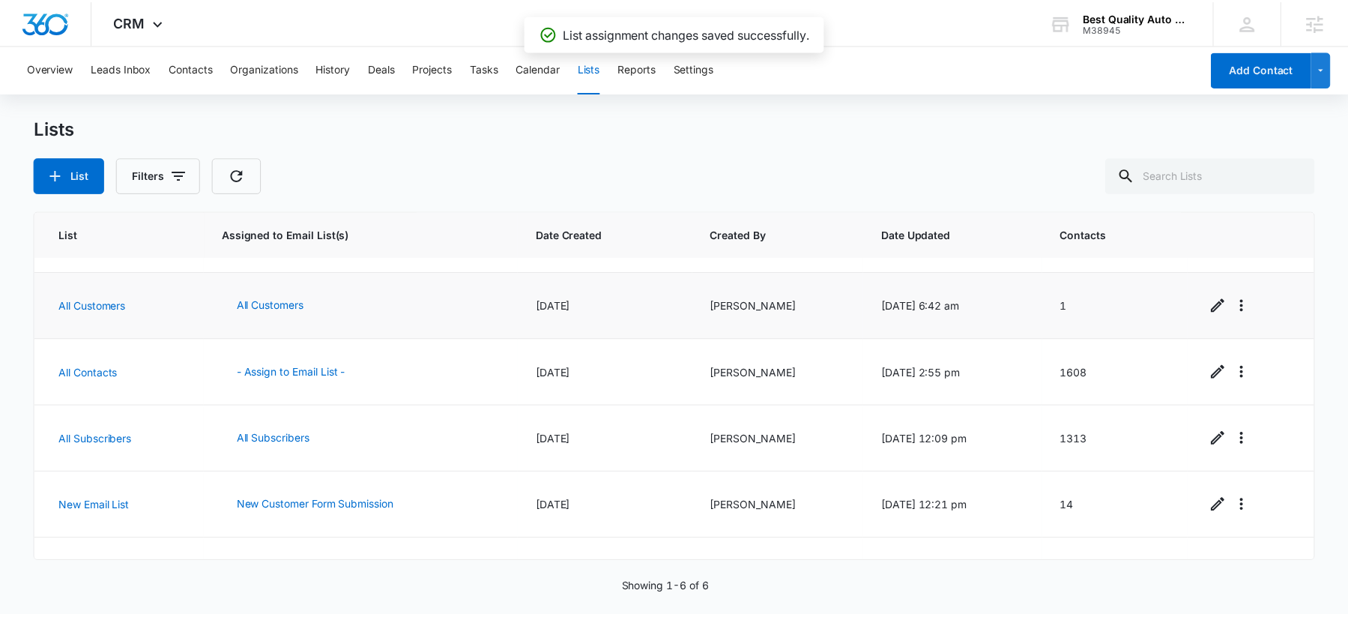
scroll to position [0, 0]
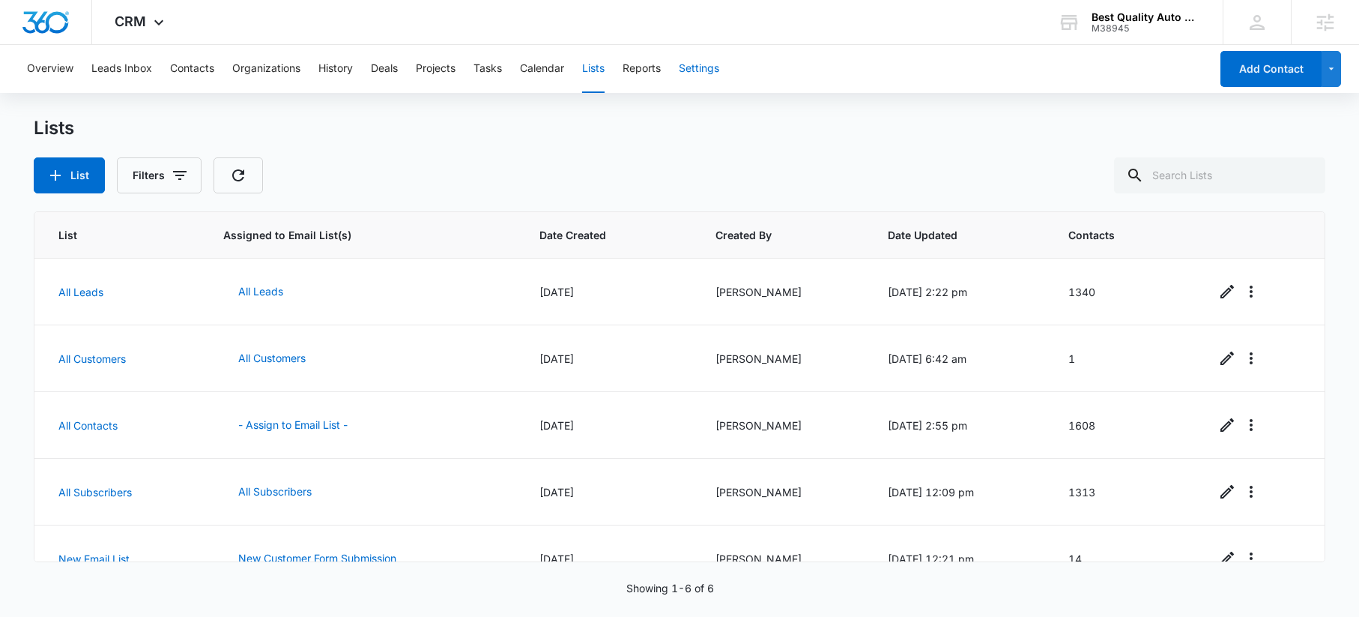
click at [692, 66] on button "Settings" at bounding box center [699, 69] width 40 height 48
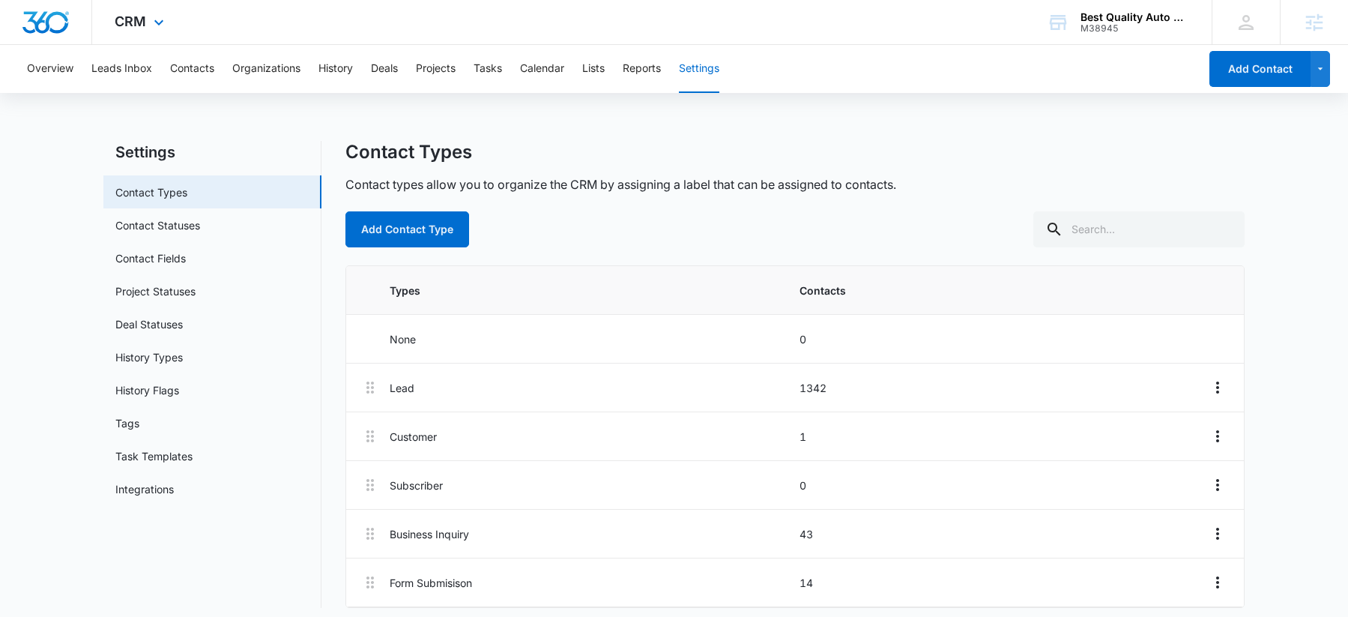
click at [136, 10] on div "CRM Apps Reputation Websites Forms CRM Email Social Content Ads Intelligence Fi…" at bounding box center [141, 22] width 98 height 44
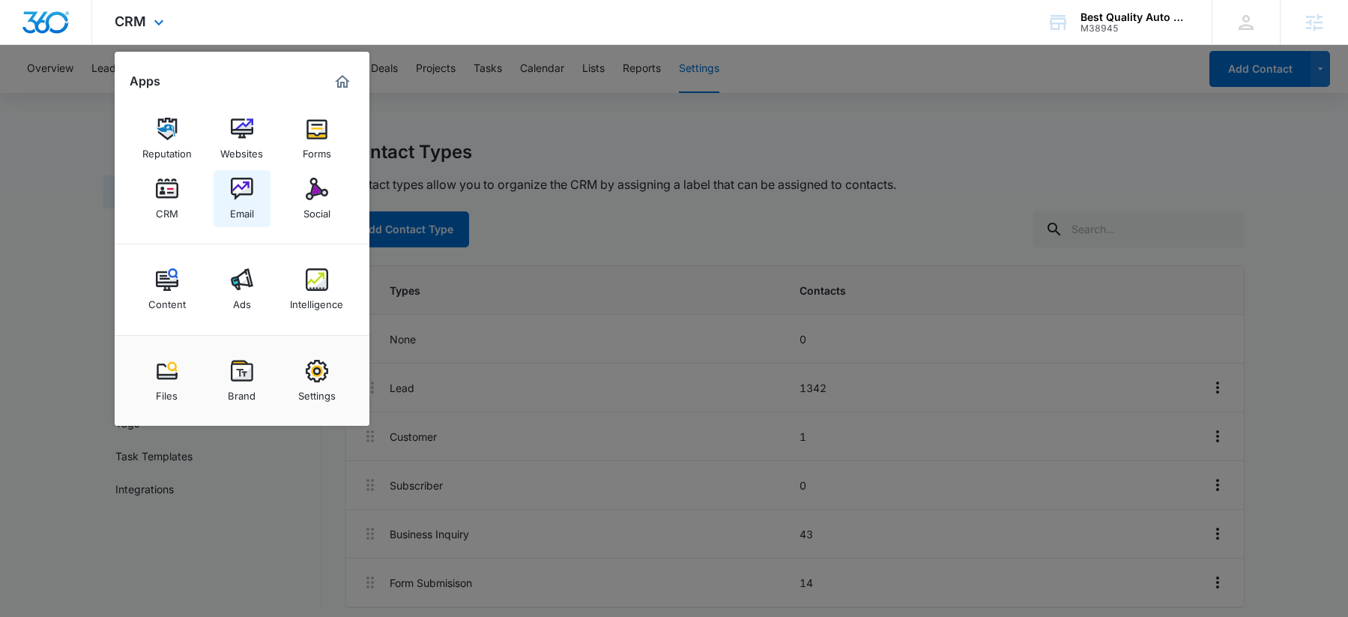
click at [241, 192] on img at bounding box center [242, 189] width 22 height 22
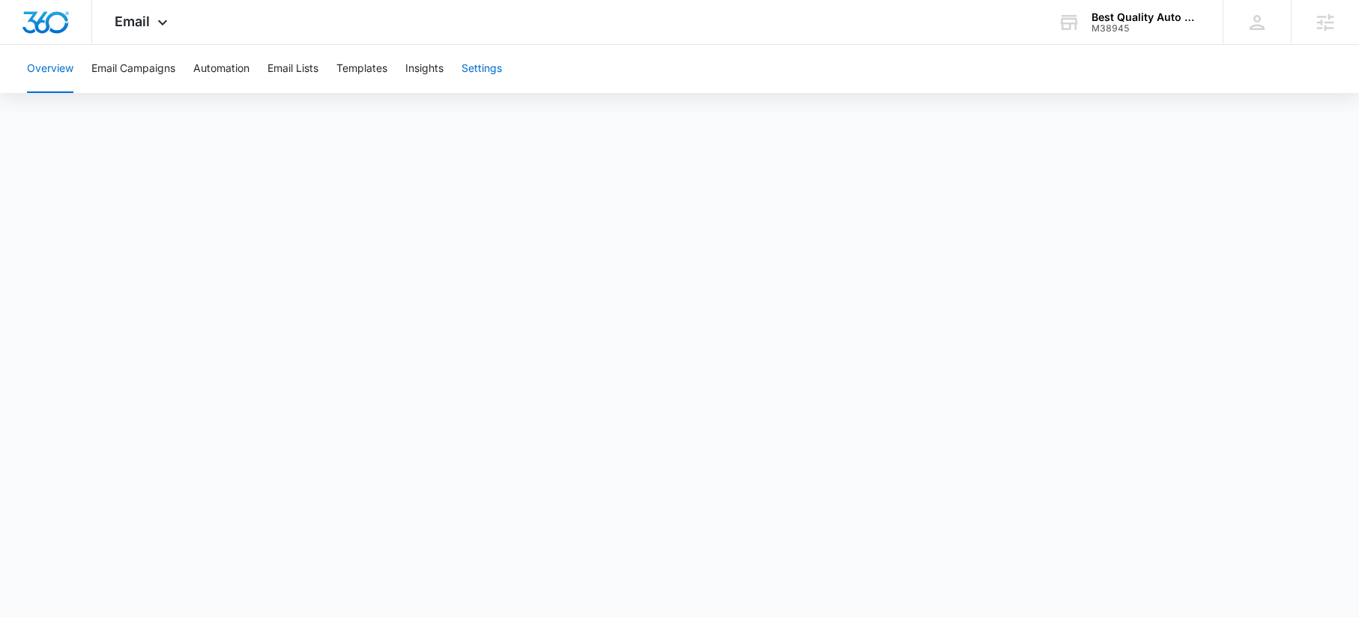
click at [491, 67] on button "Settings" at bounding box center [482, 69] width 40 height 48
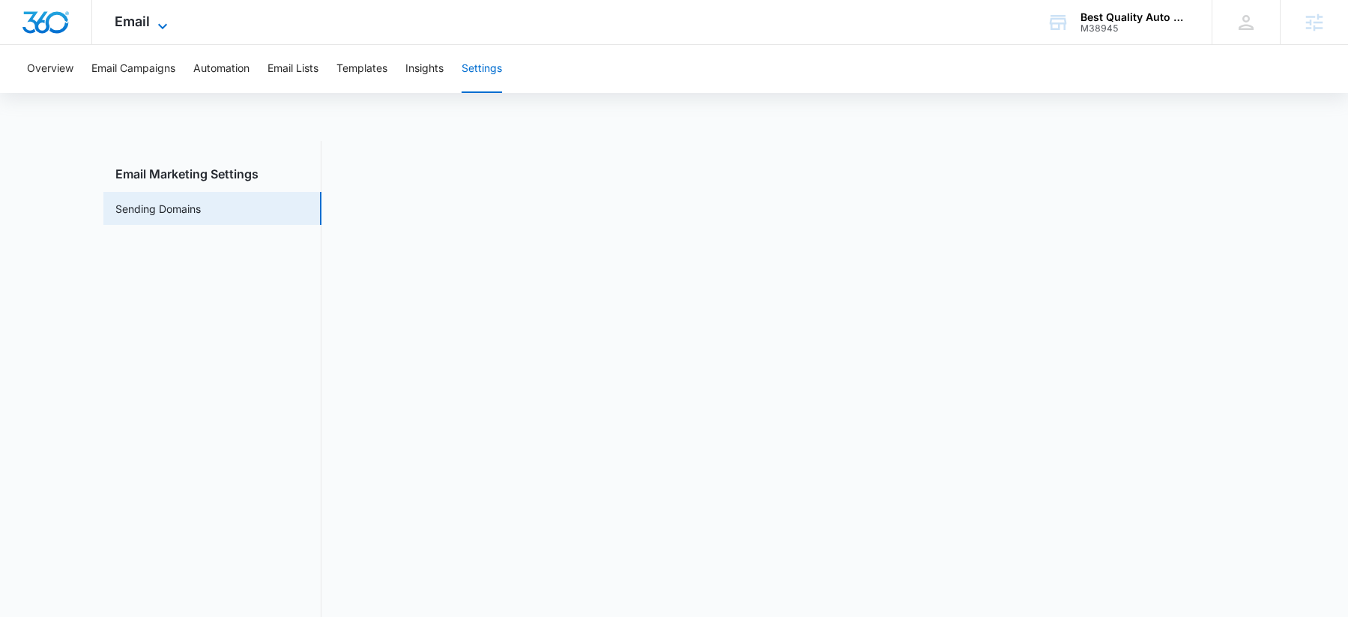
click at [154, 26] on icon at bounding box center [163, 26] width 18 height 18
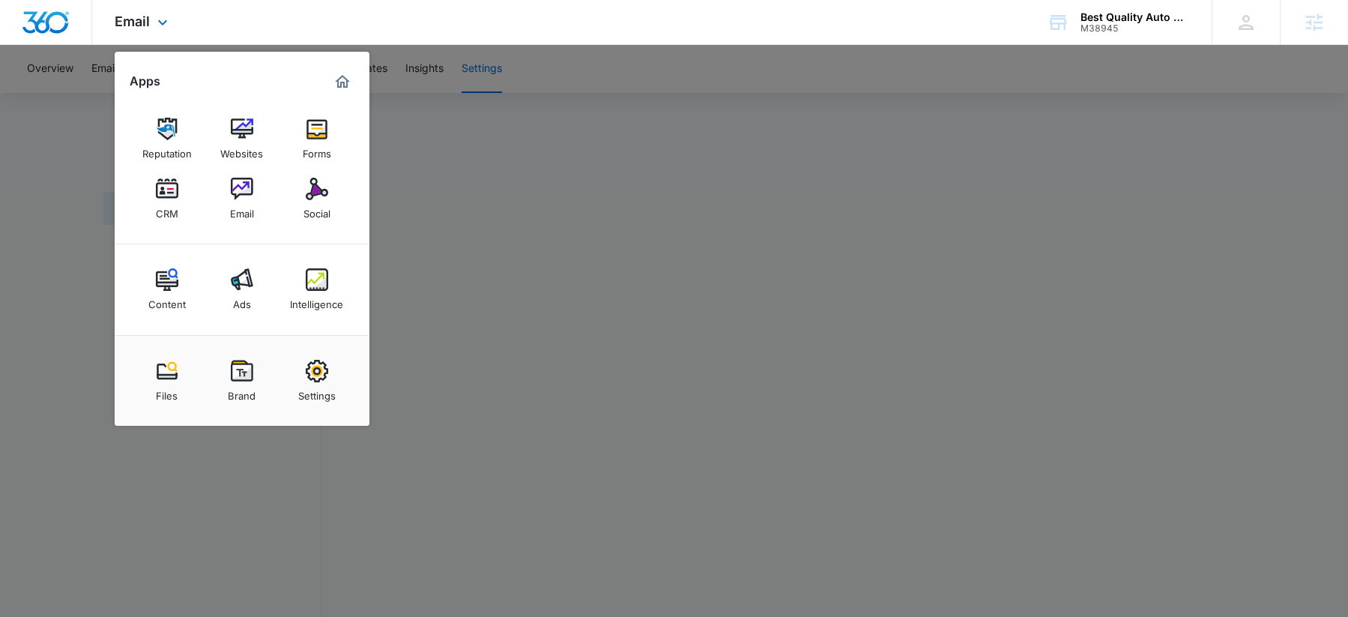
click at [30, 25] on img "Dashboard" at bounding box center [46, 22] width 48 height 22
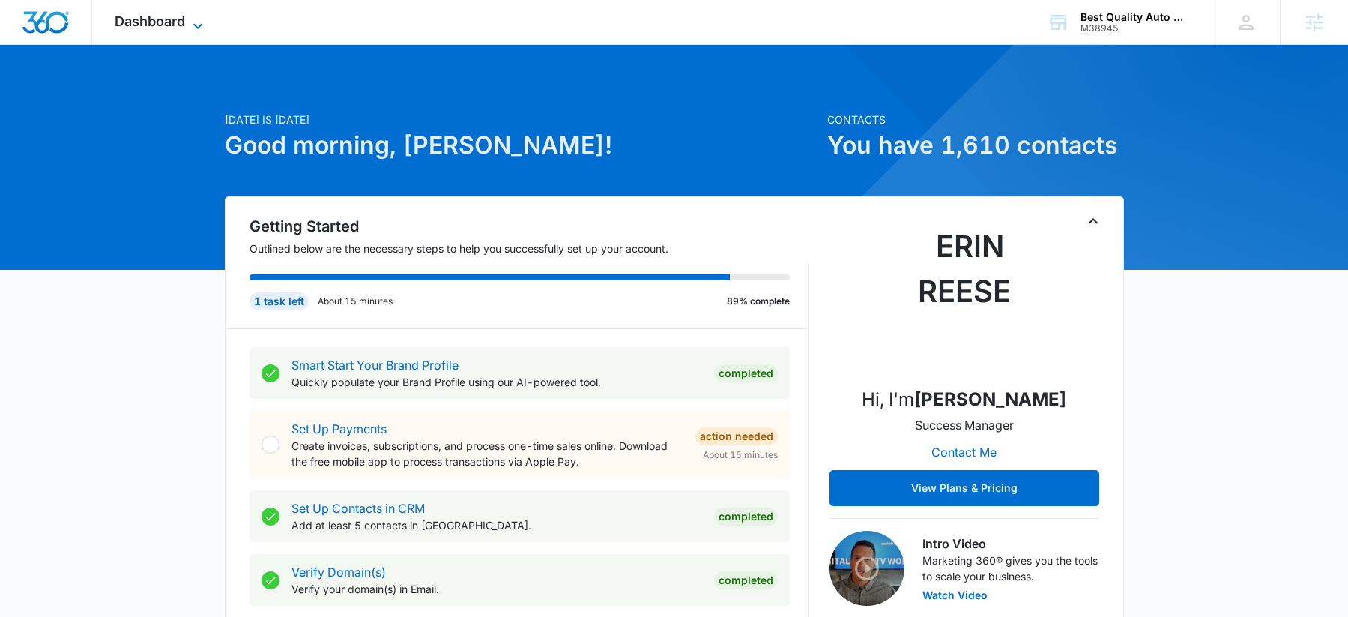
click at [137, 19] on span "Dashboard" at bounding box center [150, 21] width 70 height 16
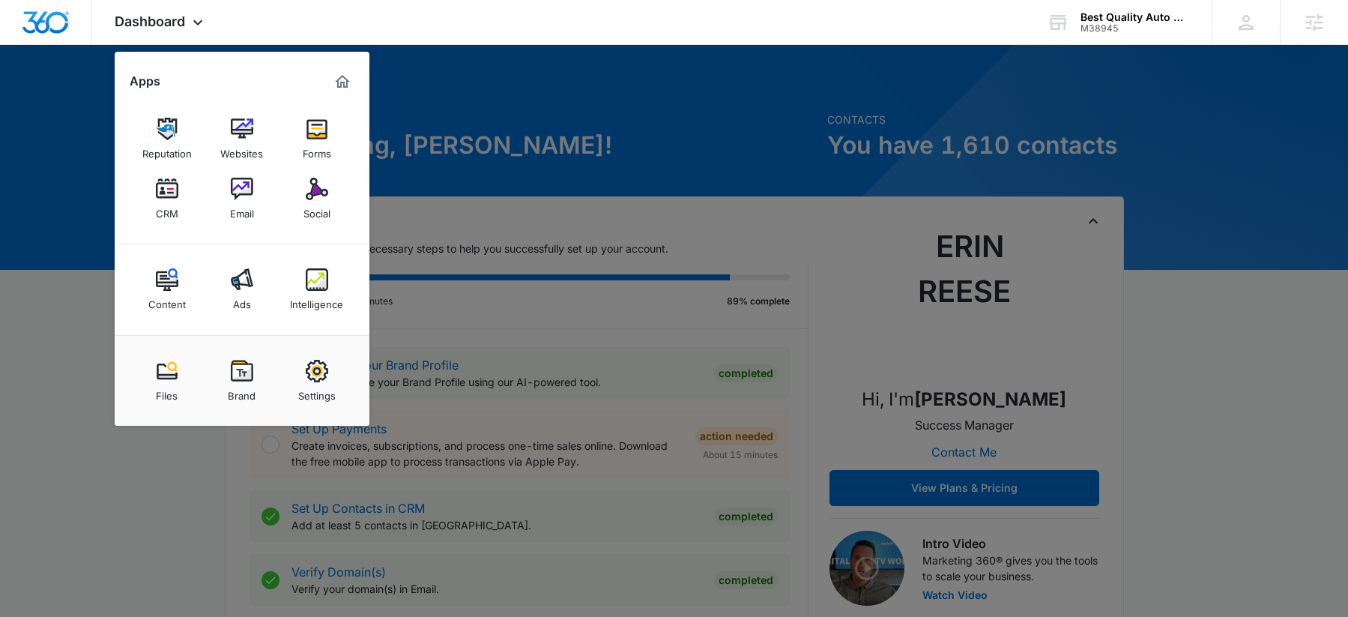
click at [644, 115] on div at bounding box center [674, 308] width 1348 height 617
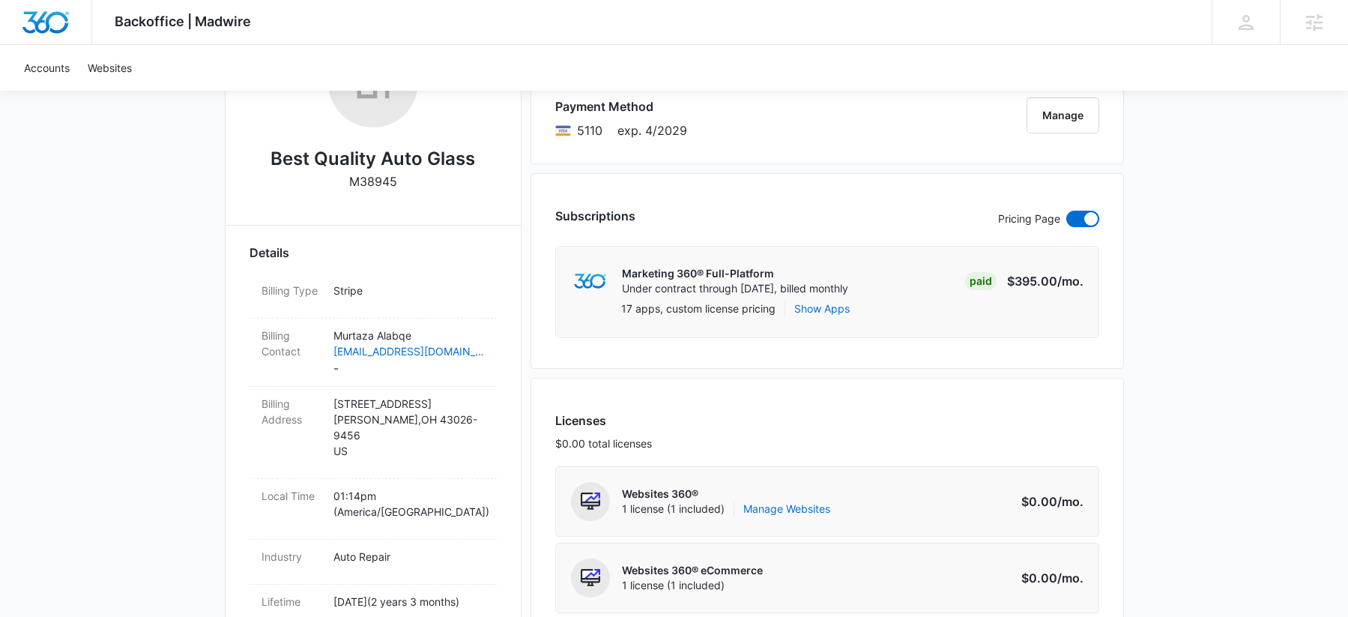
scroll to position [16, 0]
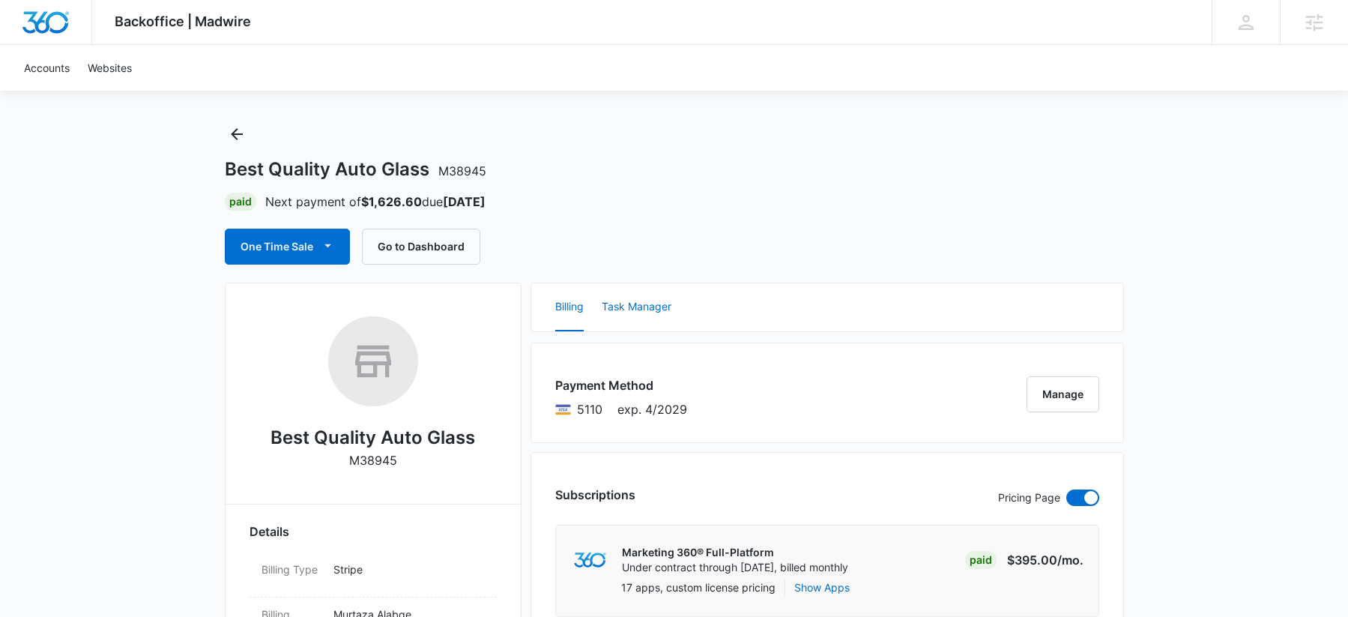
click at [647, 304] on button "Task Manager" at bounding box center [637, 307] width 70 height 48
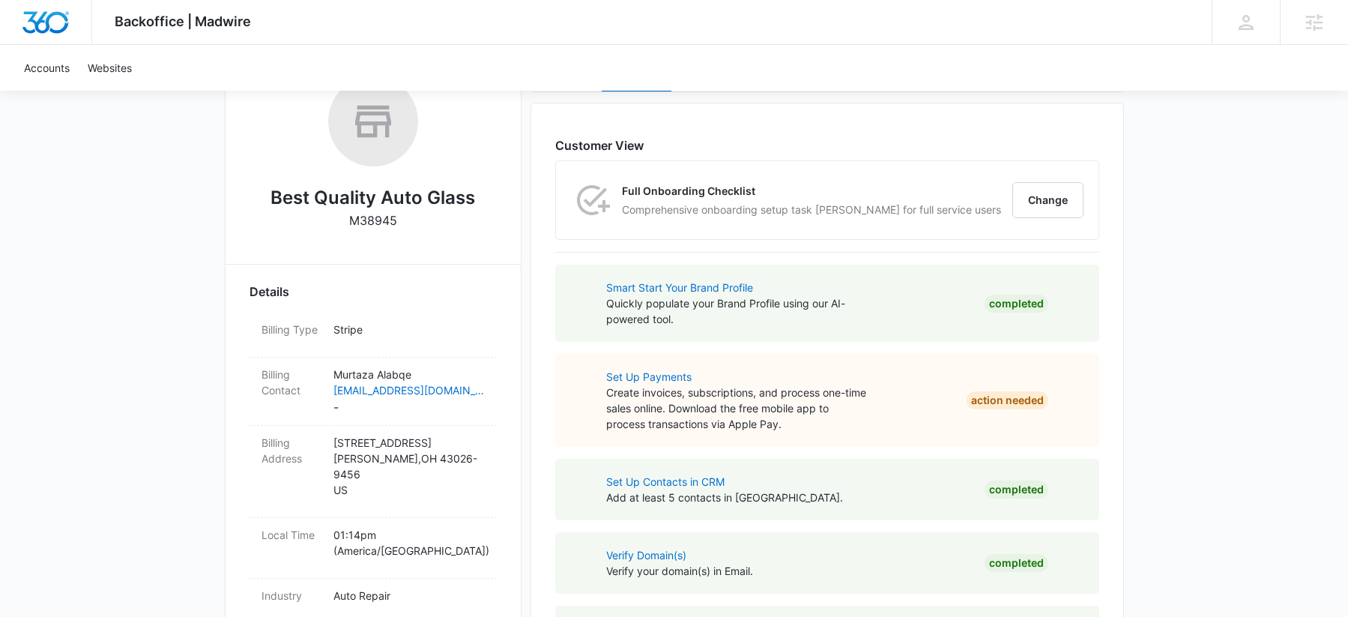
scroll to position [336, 0]
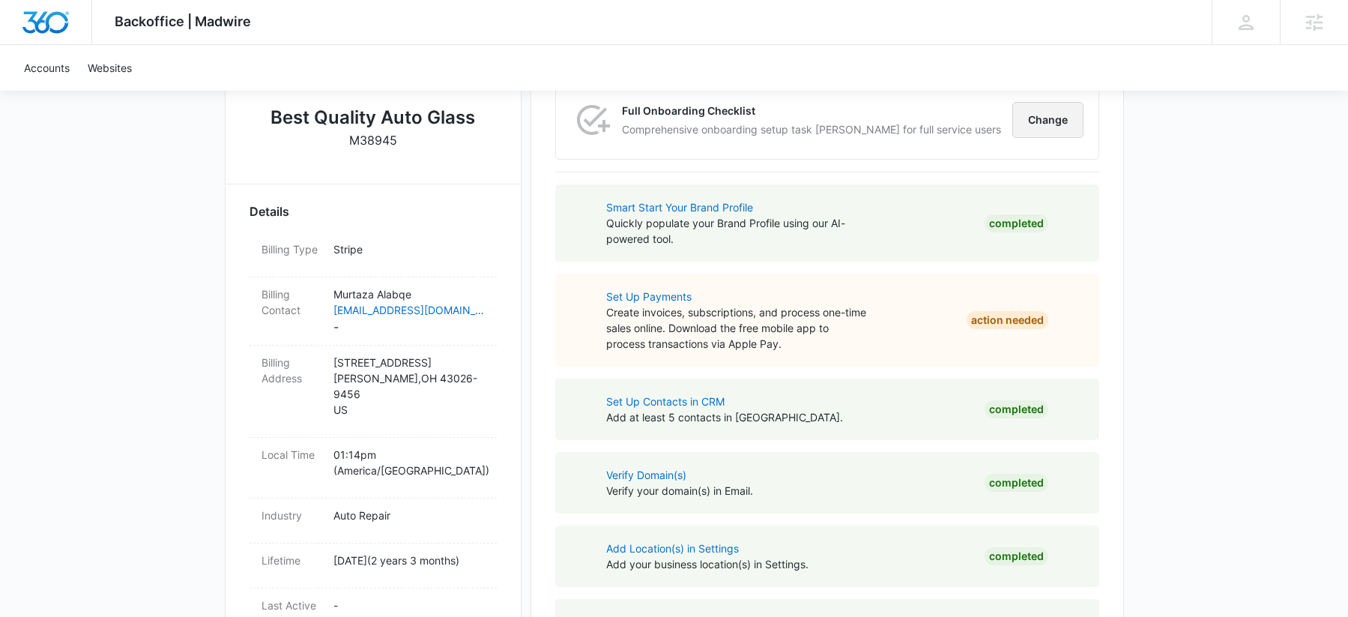
click at [1053, 130] on button "Change" at bounding box center [1047, 120] width 71 height 36
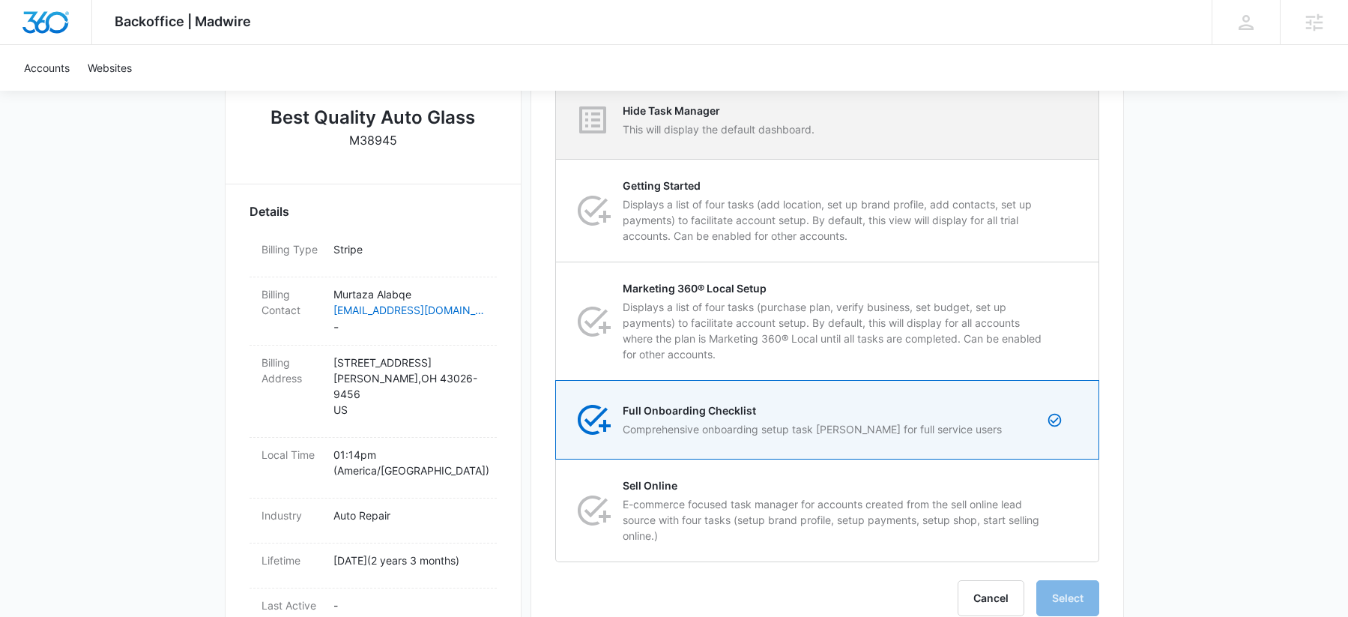
drag, startPoint x: 680, startPoint y: 119, endPoint x: 736, endPoint y: 176, distance: 80.5
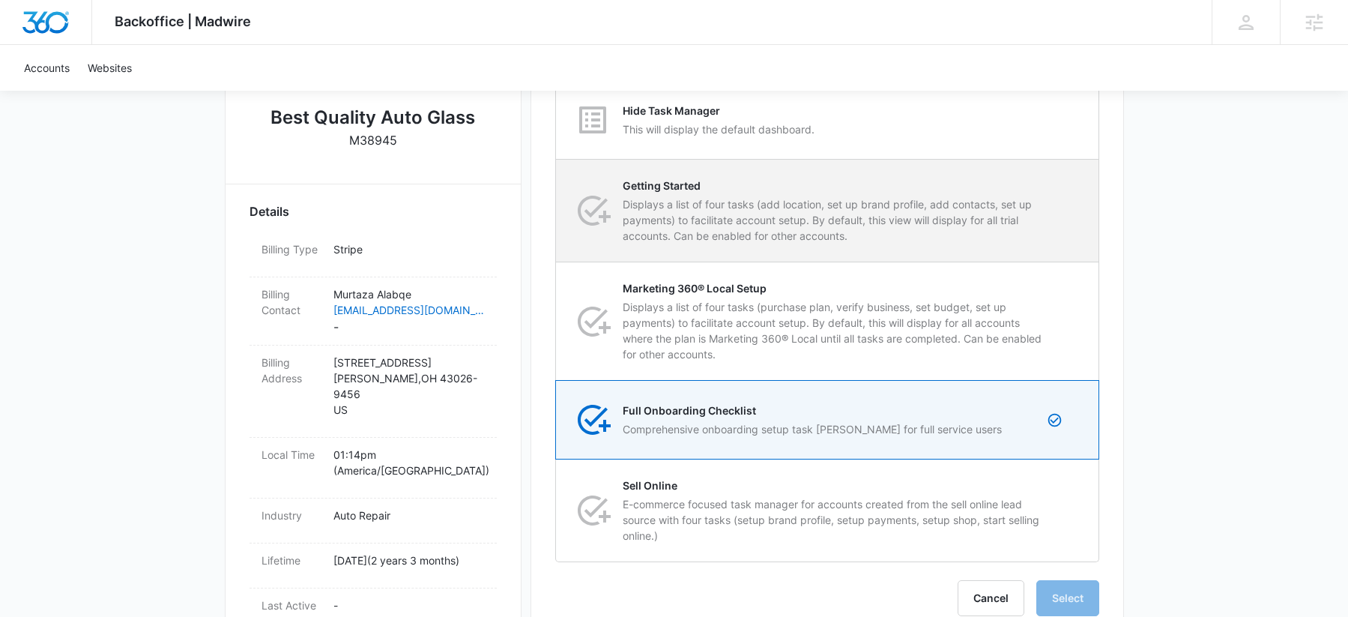
click at [679, 119] on div "Hide Task Manager This will display the default dashboard." at bounding box center [719, 120] width 192 height 34
click at [557, 120] on input "Hide Task Manager This will display the default dashboard." at bounding box center [556, 120] width 1 height 1
radio input "true"
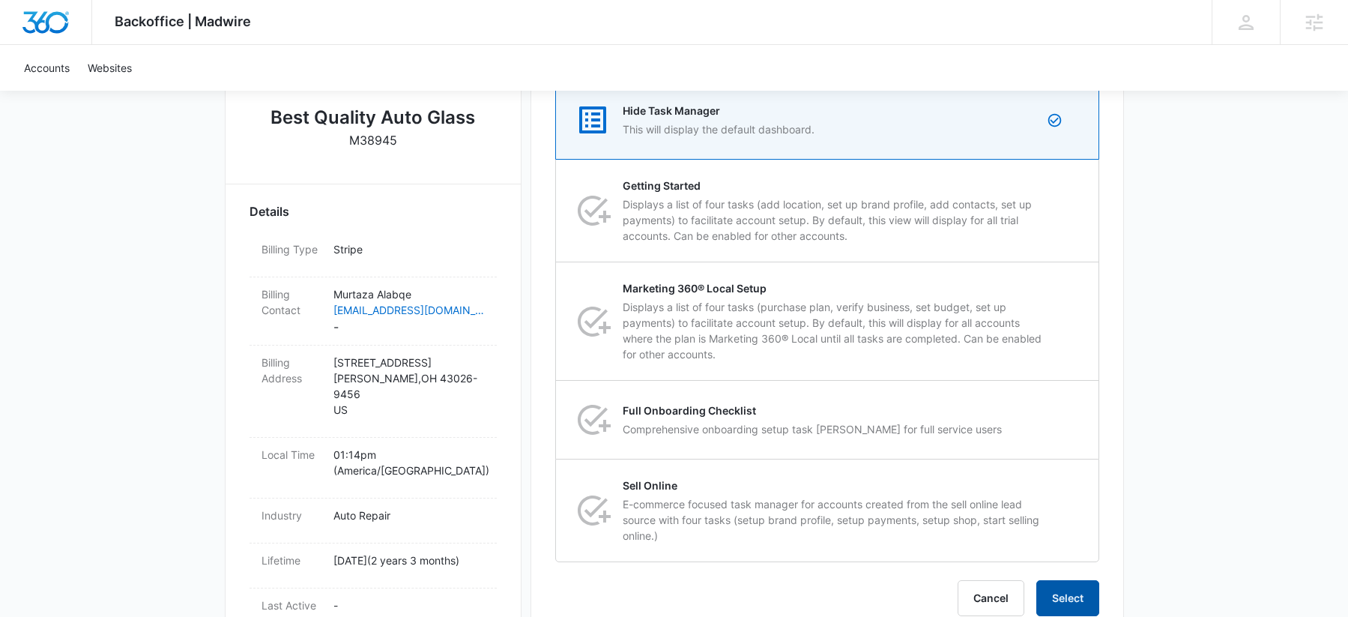
click at [1053, 590] on button "Select" at bounding box center [1067, 598] width 63 height 36
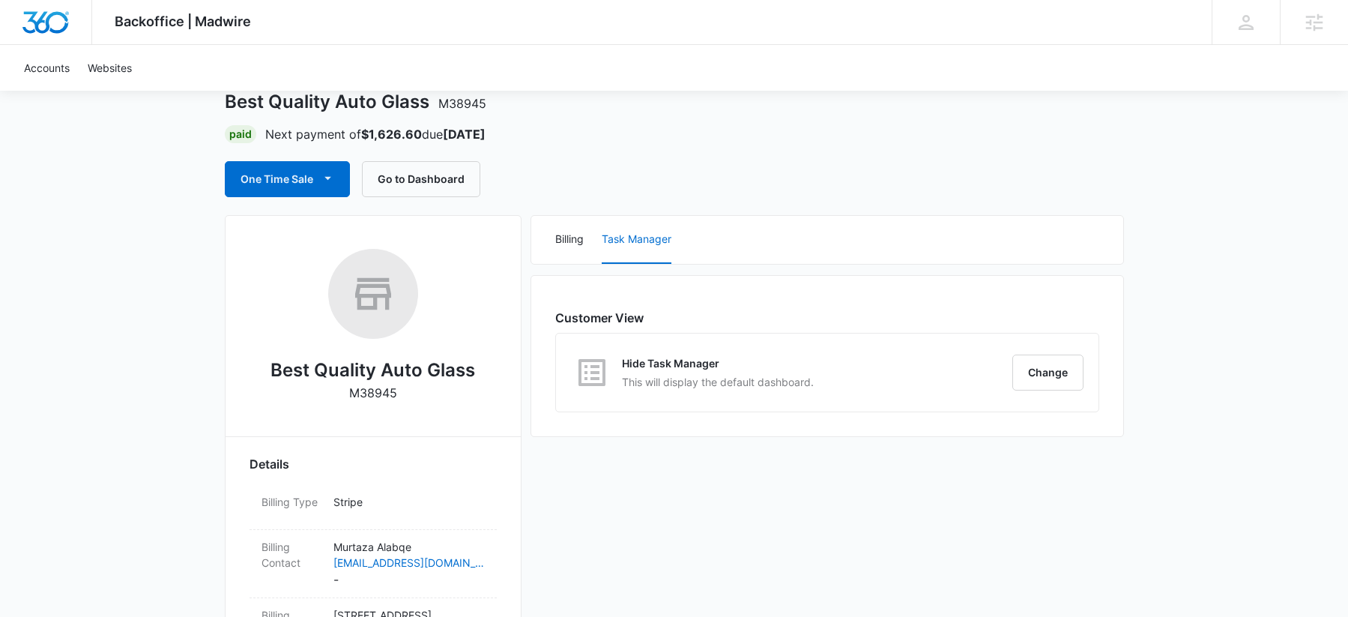
scroll to position [0, 0]
